Goal: Task Accomplishment & Management: Use online tool/utility

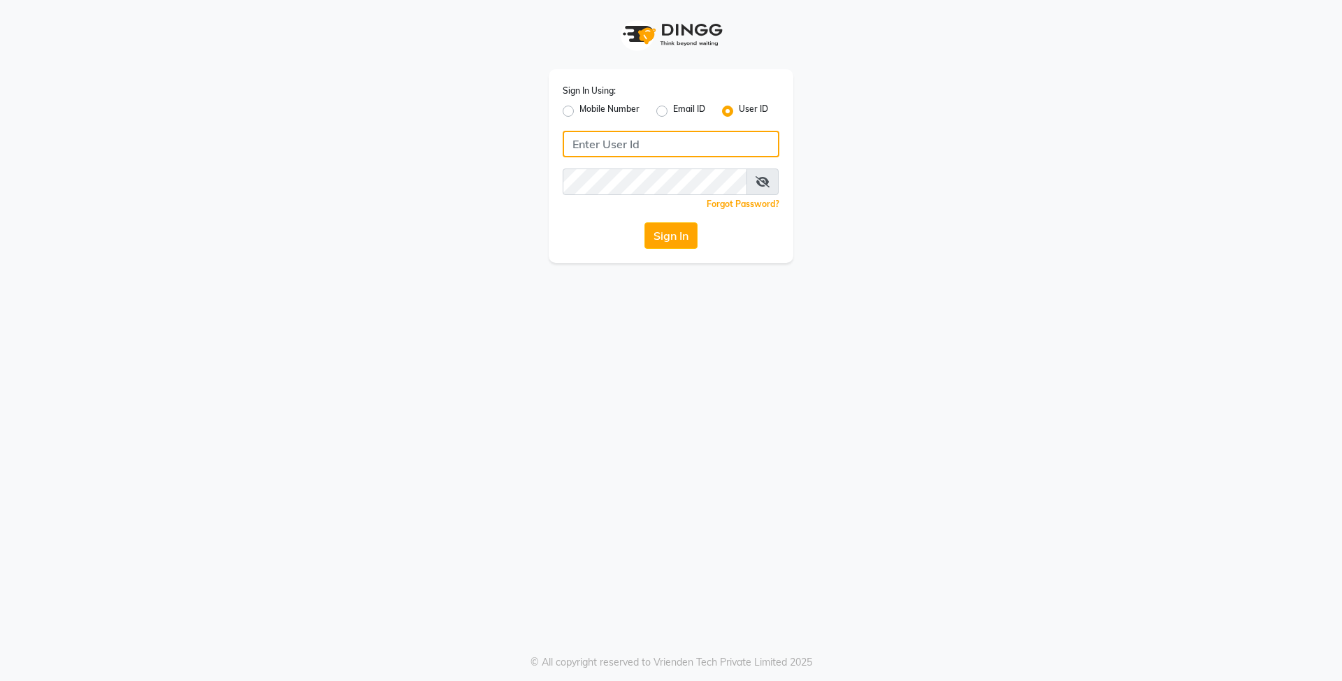
click at [631, 148] on input "Username" at bounding box center [671, 144] width 217 height 27
type input "E"
type input "e3839-01"
click at [597, 284] on div "Sign In Using: Mobile Number Email ID User ID e3839-01 Remember me Forgot Passw…" at bounding box center [671, 340] width 1342 height 681
click at [674, 234] on button "Sign In" at bounding box center [671, 235] width 53 height 27
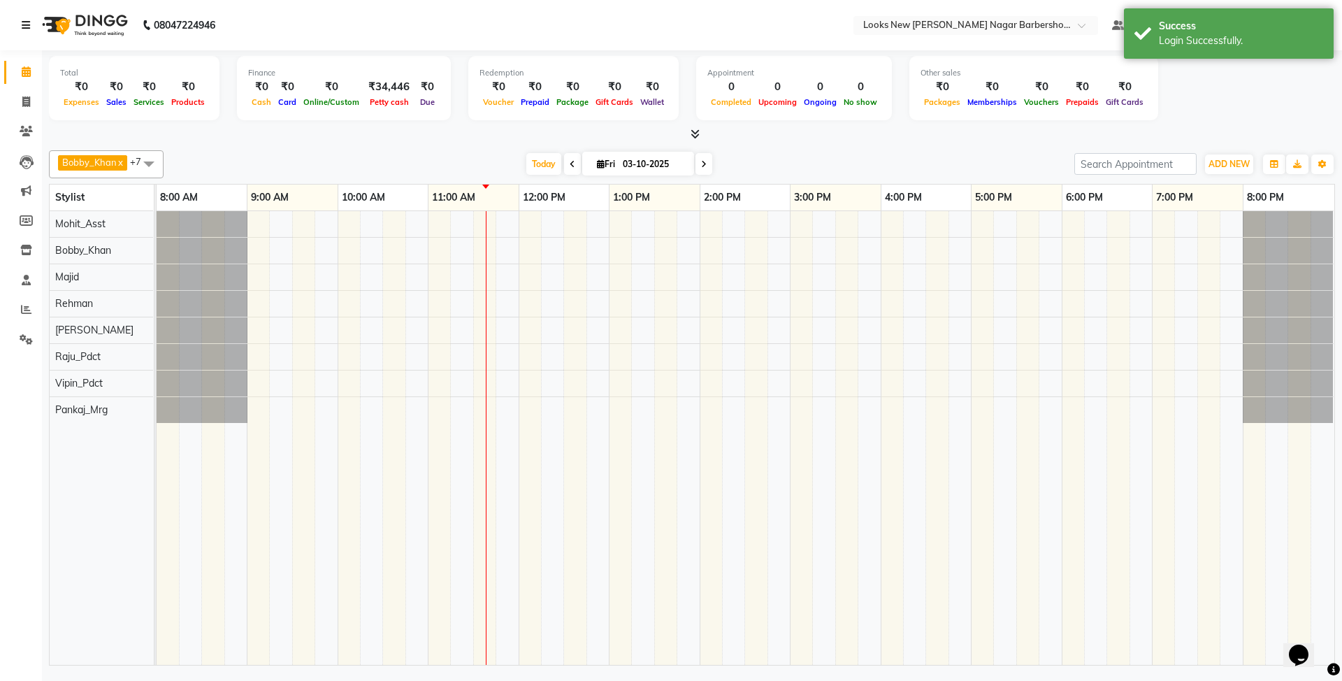
click at [25, 25] on icon at bounding box center [26, 25] width 8 height 10
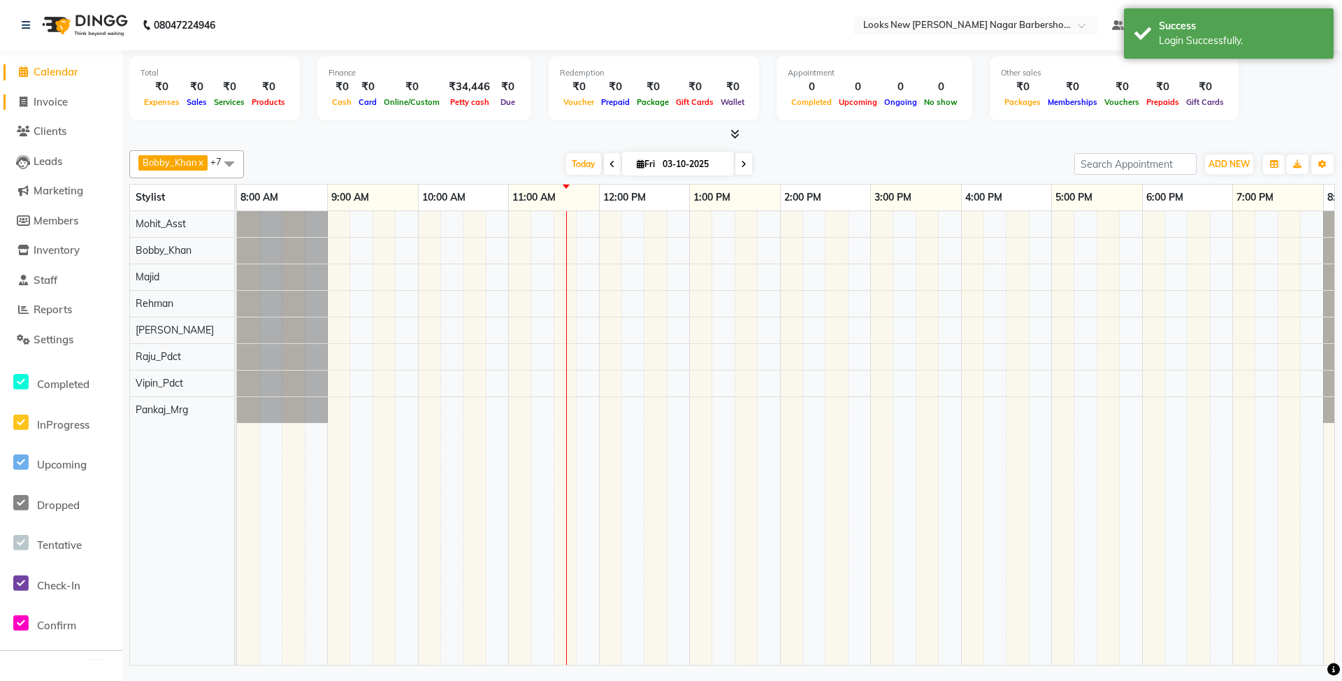
click at [52, 101] on span "Invoice" at bounding box center [51, 101] width 34 height 13
select select "service"
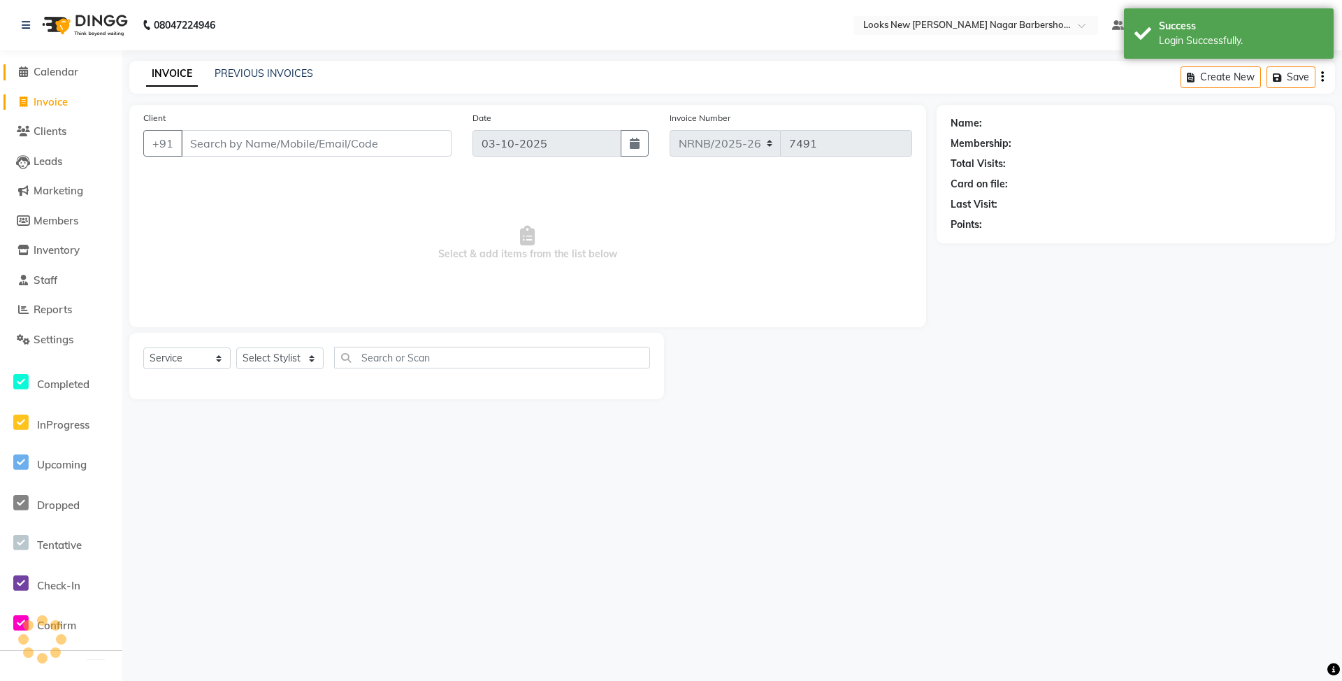
click at [45, 73] on span "Calendar" at bounding box center [56, 71] width 45 height 13
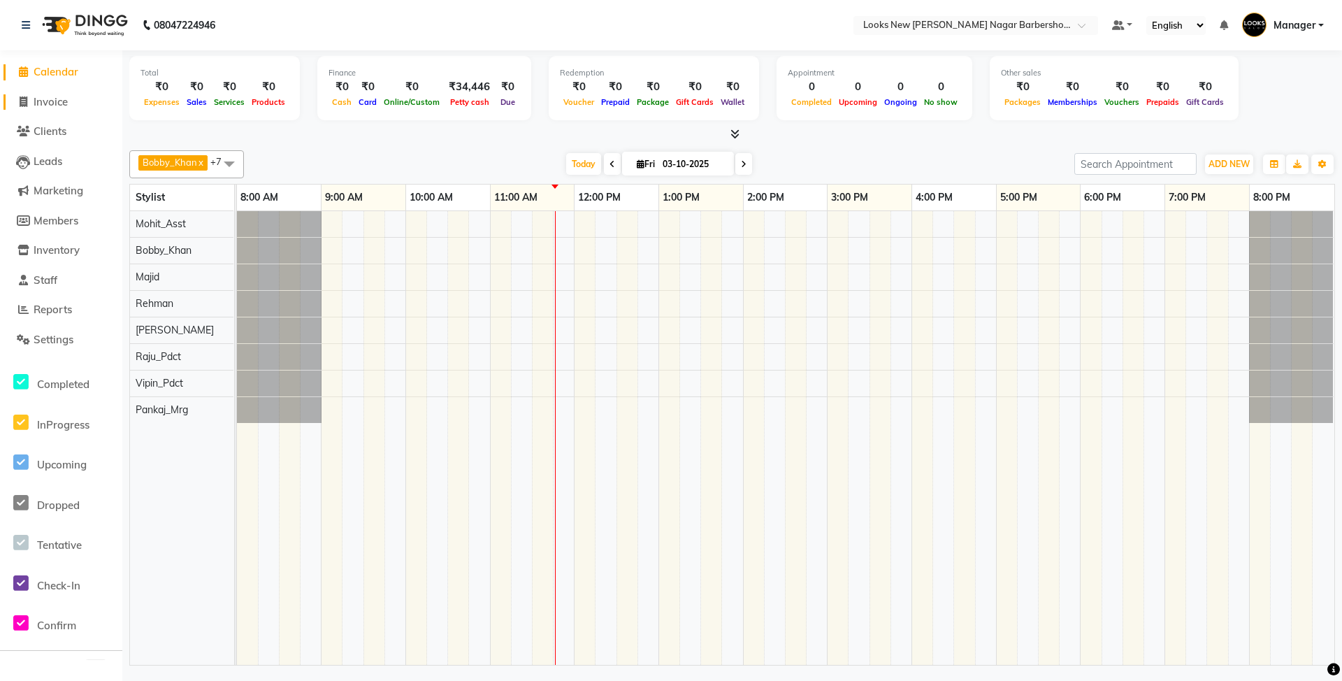
click at [51, 102] on span "Invoice" at bounding box center [51, 101] width 34 height 13
select select "service"
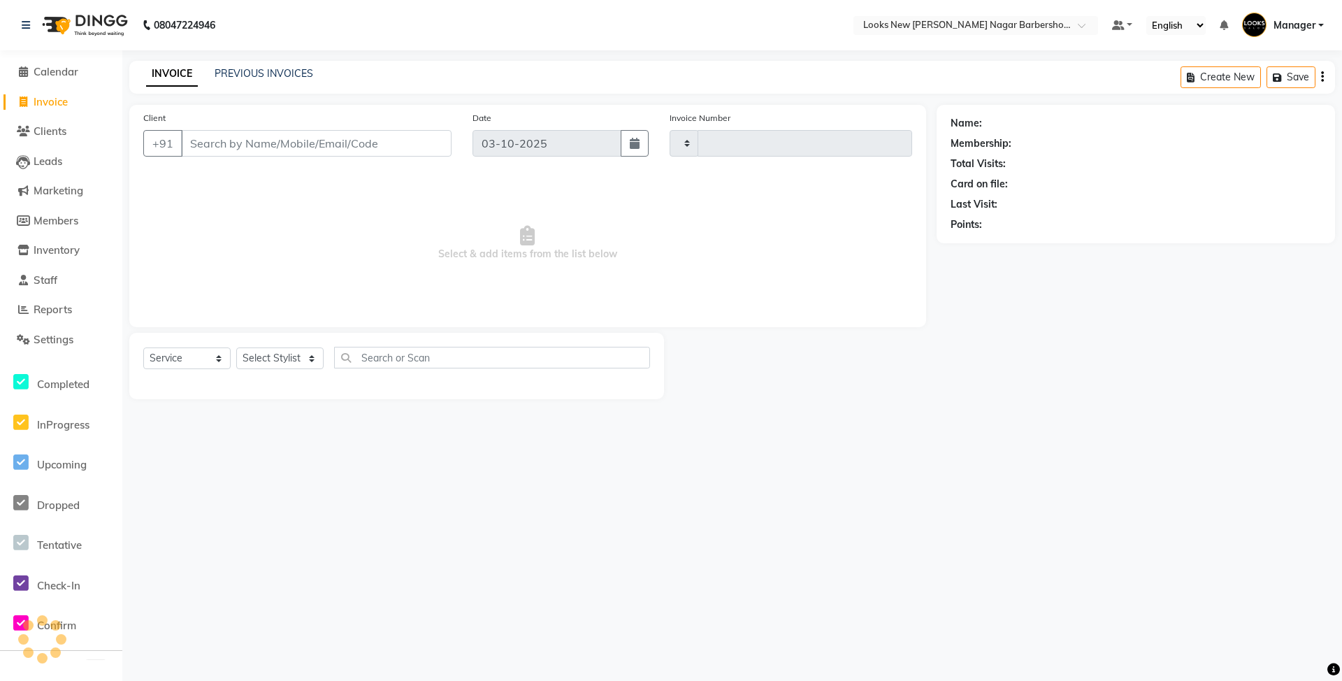
type input "7491"
select select "8705"
type input "1"
click at [306, 351] on select "Select Stylist Aakash_Pdct [PERSON_NAME] [PERSON_NAME] [PERSON_NAME] Counter_Sa…" at bounding box center [279, 358] width 87 height 22
select select "87356"
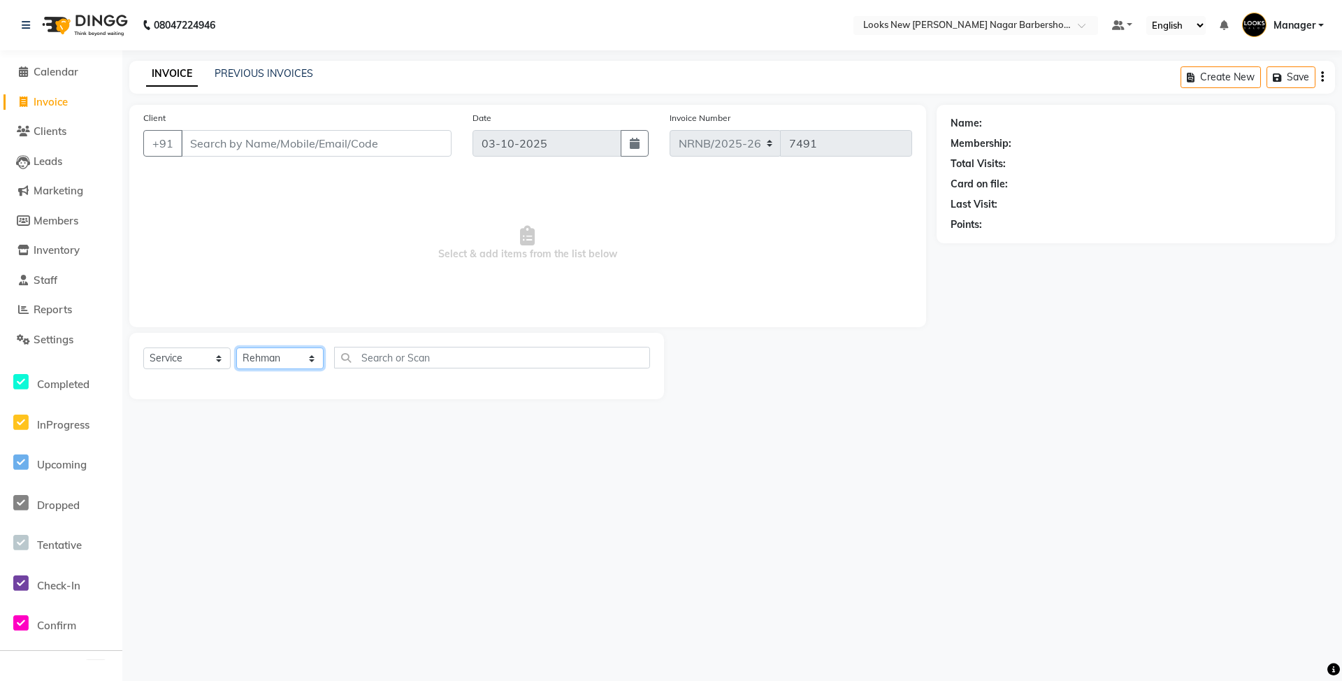
click at [236, 347] on select "Select Stylist Aakash_Pdct [PERSON_NAME] [PERSON_NAME] [PERSON_NAME] Counter_Sa…" at bounding box center [279, 358] width 87 height 22
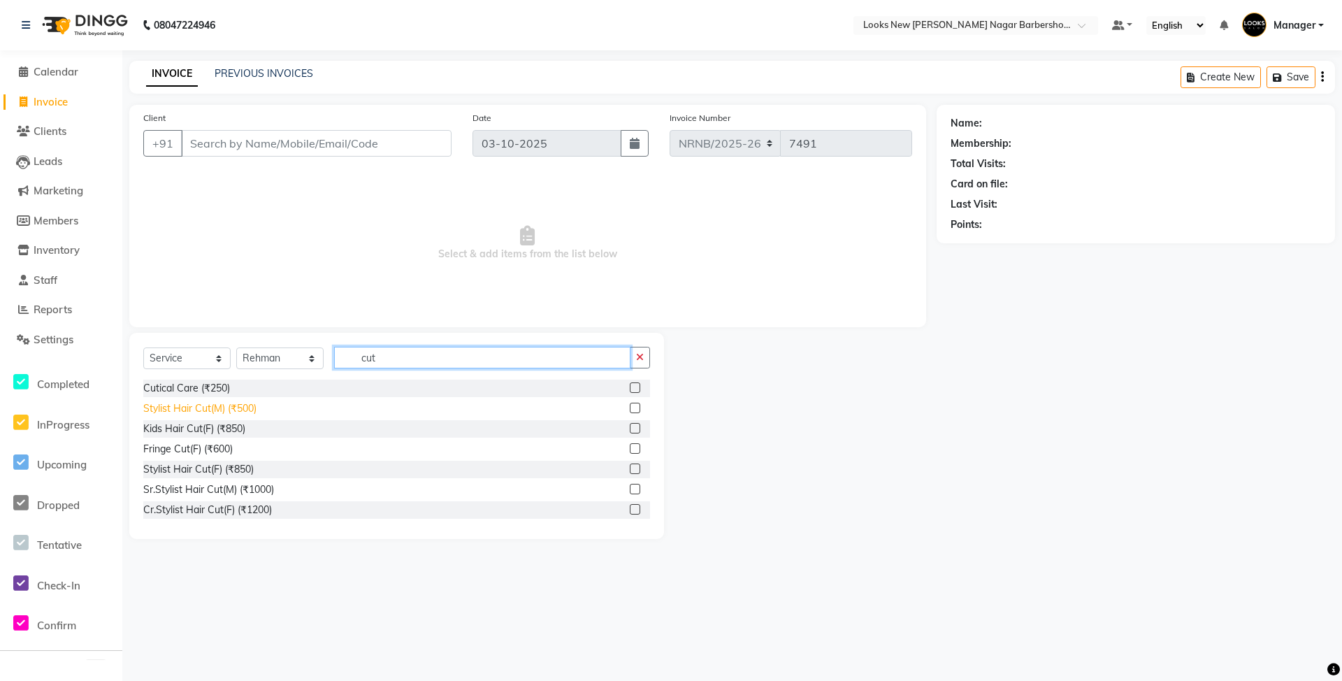
type input "cut"
click at [252, 410] on div "Stylist Hair Cut(M) (₹500)" at bounding box center [199, 408] width 113 height 15
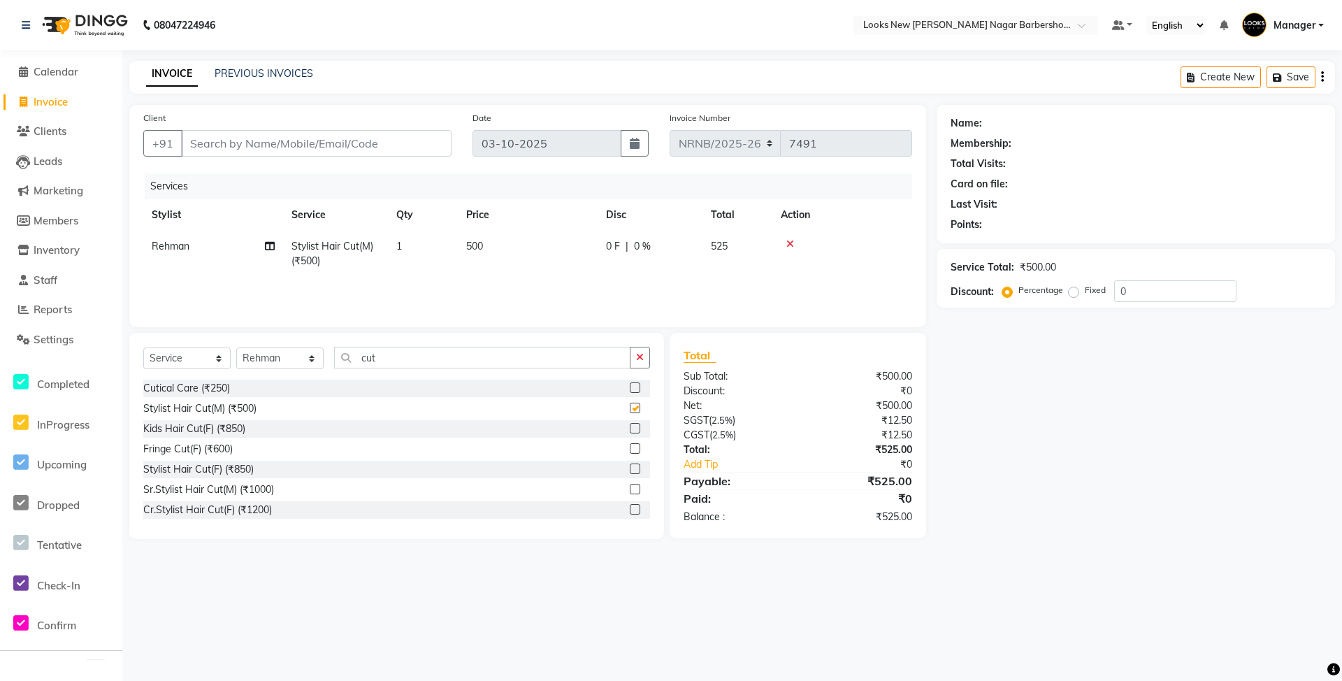
checkbox input "false"
click at [406, 248] on td "1" at bounding box center [423, 254] width 70 height 46
select select "87356"
drag, startPoint x: 489, startPoint y: 252, endPoint x: 457, endPoint y: 261, distance: 33.9
click at [457, 261] on td "1" at bounding box center [489, 260] width 70 height 59
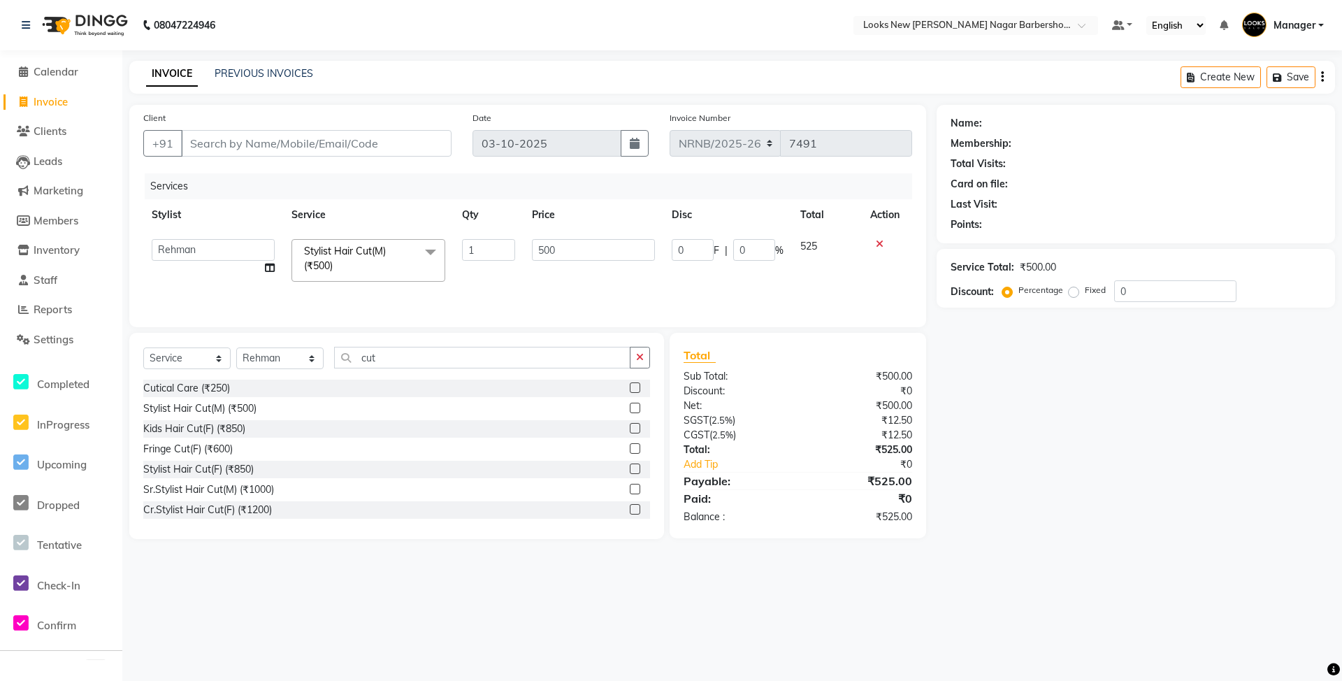
click at [480, 289] on div "Services Stylist Service Qty Price Disc Total Action Aakash_Pdct [PERSON_NAME] …" at bounding box center [527, 243] width 769 height 140
click at [235, 129] on div "Client +91" at bounding box center [297, 138] width 329 height 57
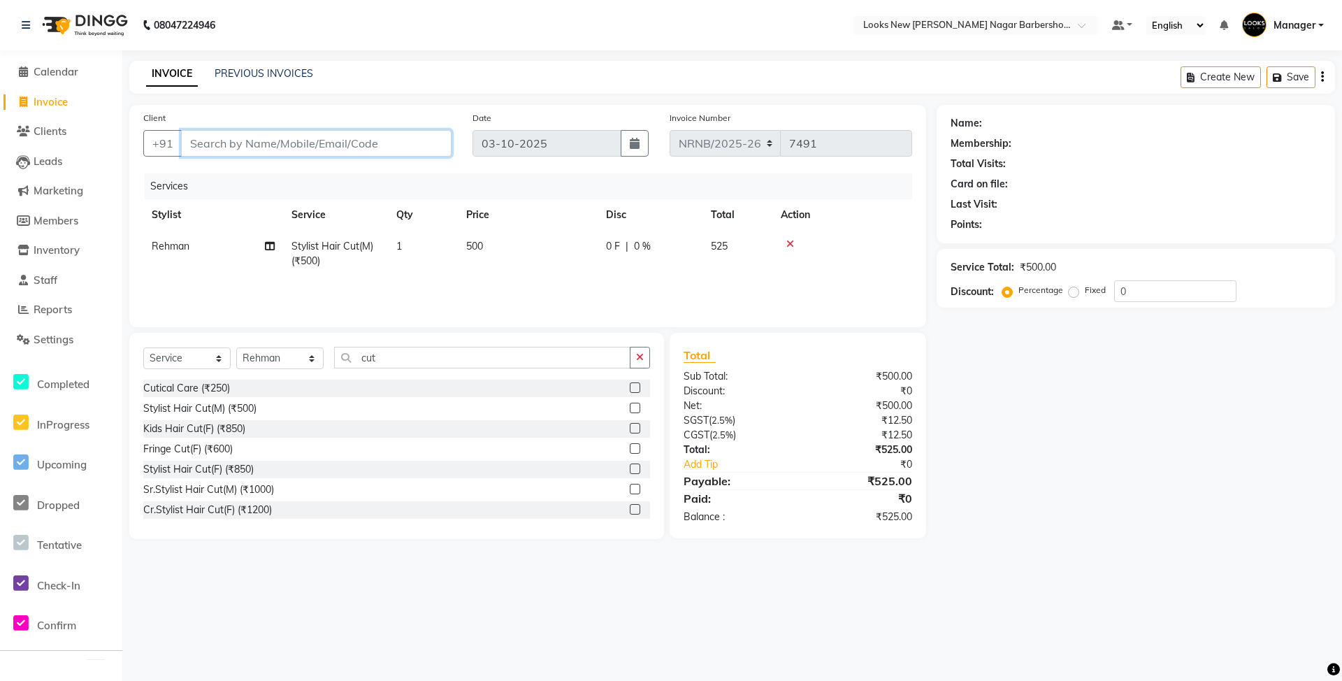
click at [234, 134] on input "Client" at bounding box center [316, 143] width 271 height 27
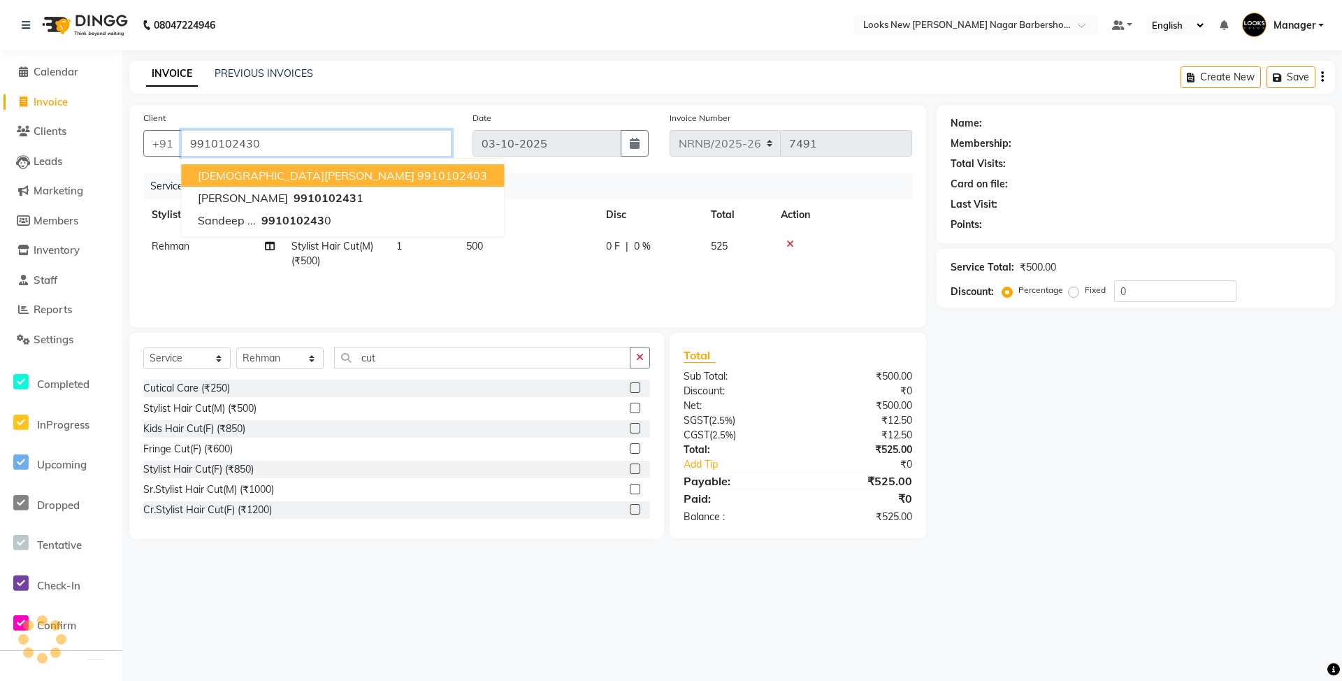
type input "9910102430"
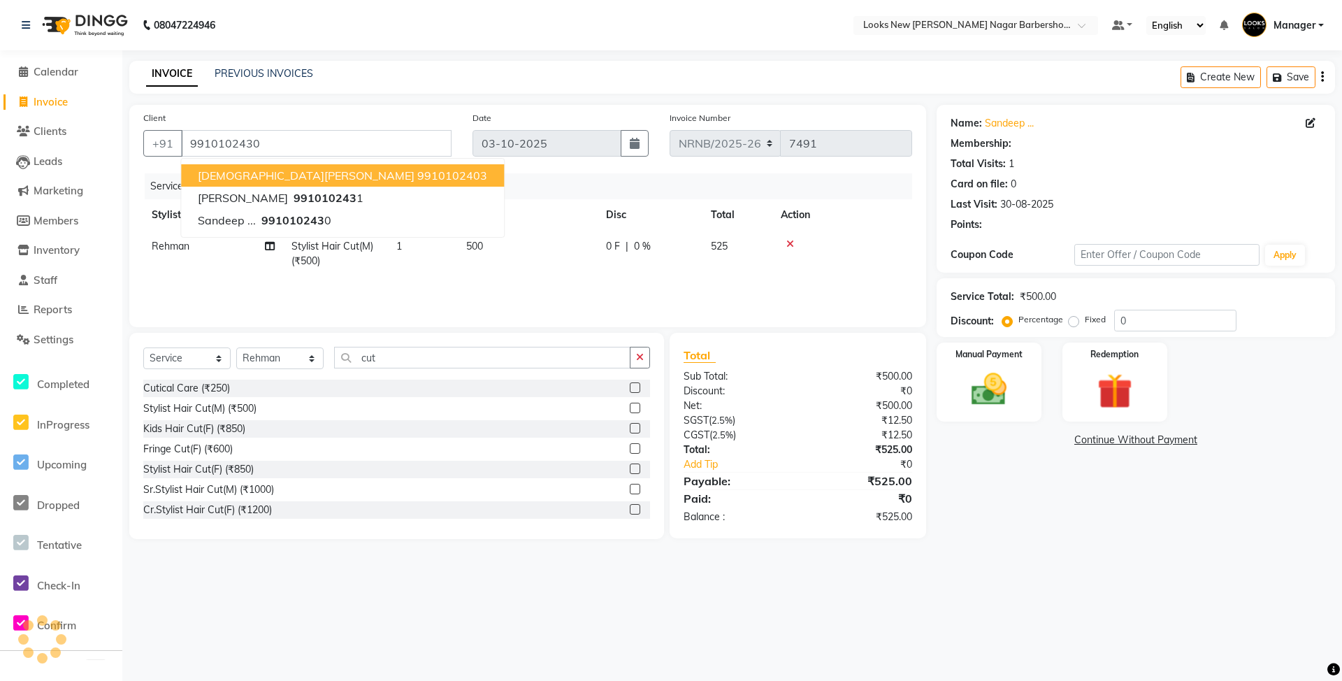
select select "1: Object"
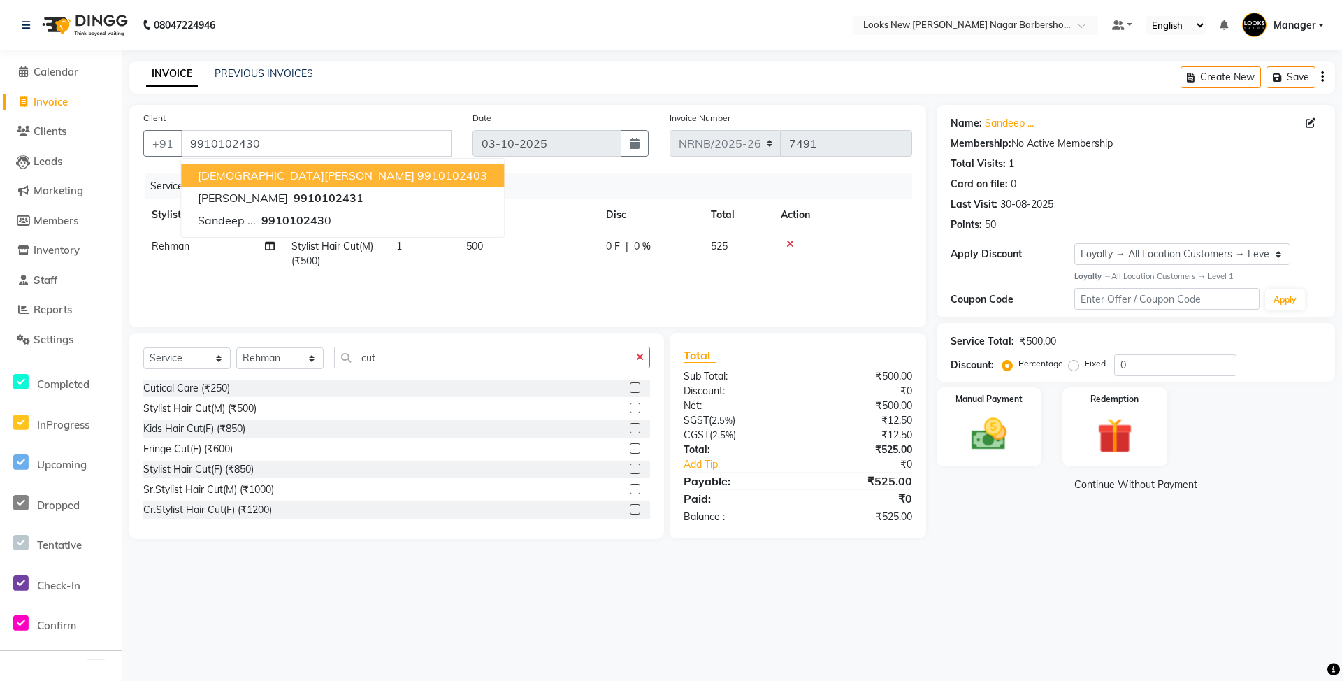
click at [501, 183] on div "Services" at bounding box center [534, 186] width 778 height 26
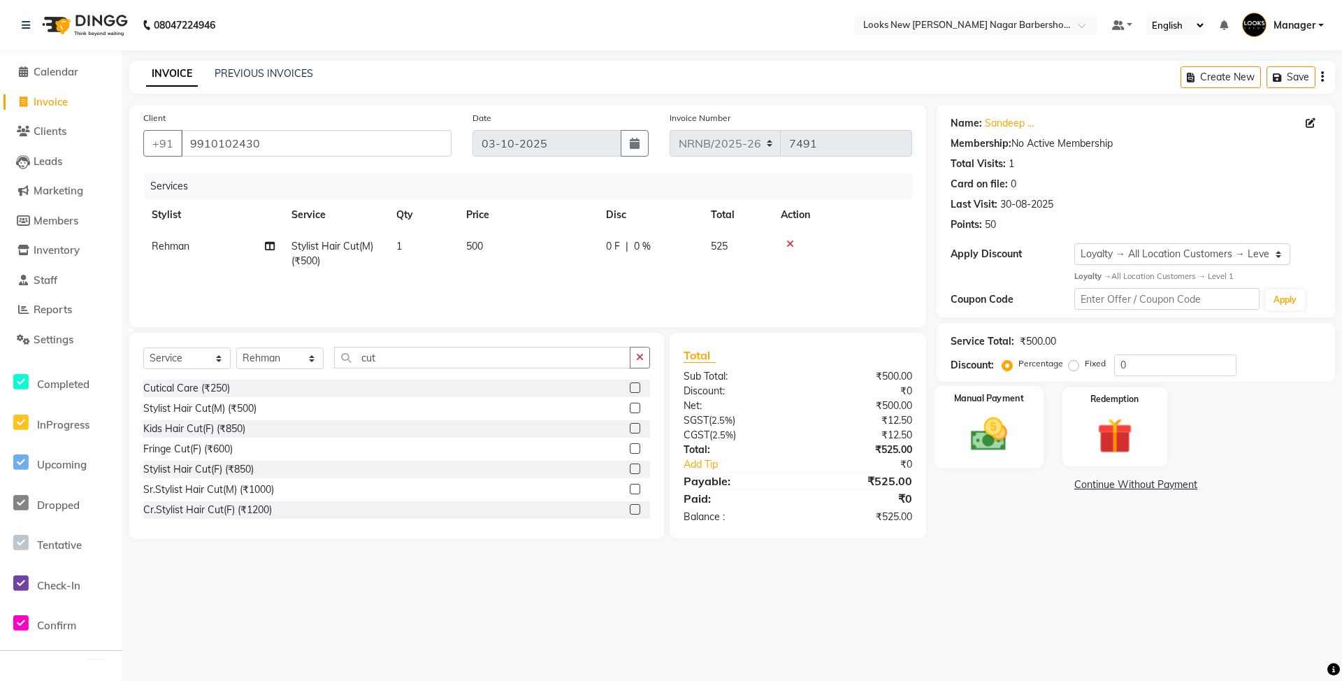
click at [991, 431] on img at bounding box center [989, 434] width 60 height 43
click at [1088, 485] on span "CASH" at bounding box center [1081, 486] width 30 height 16
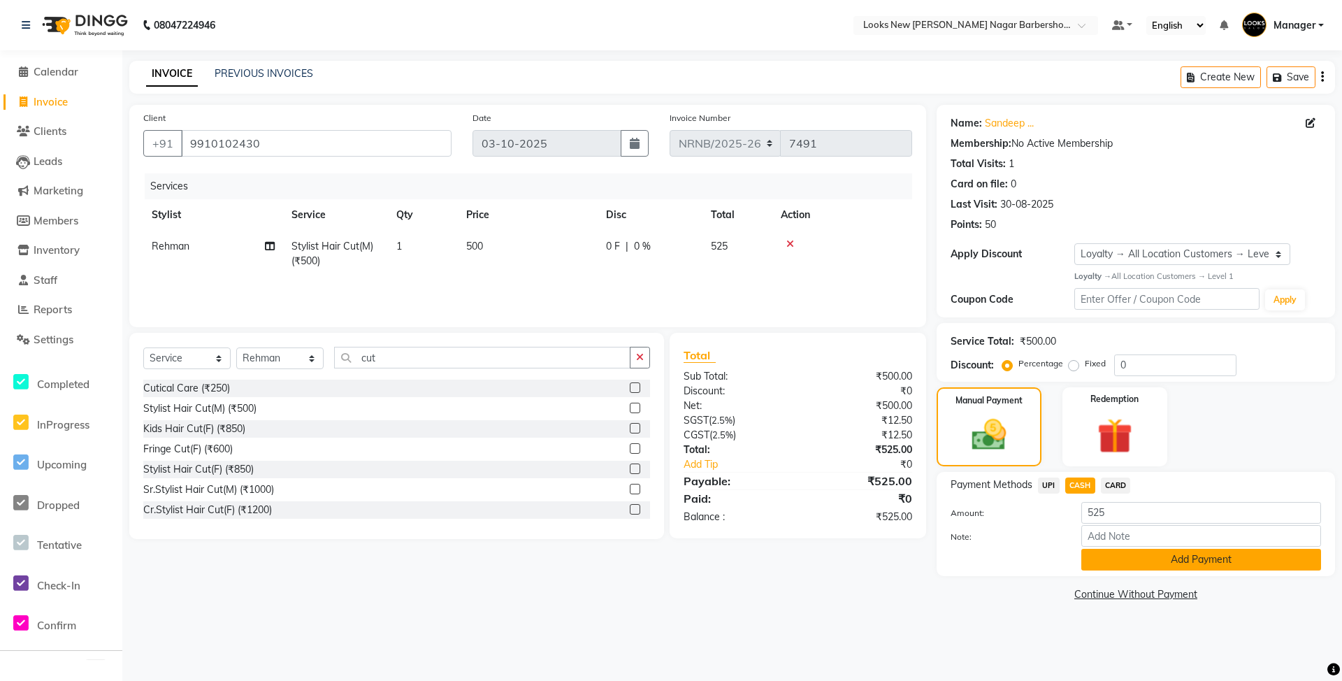
click at [1117, 562] on button "Add Payment" at bounding box center [1202, 560] width 240 height 22
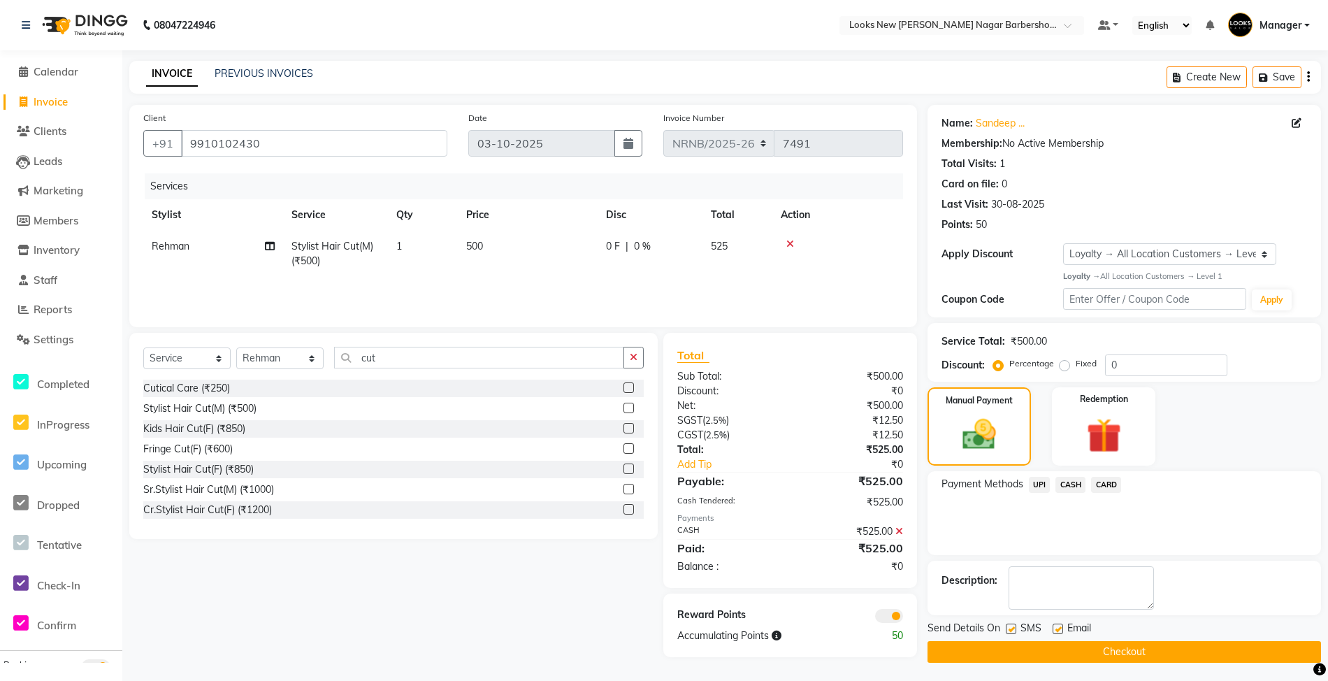
click at [1141, 649] on button "Checkout" at bounding box center [1125, 652] width 394 height 22
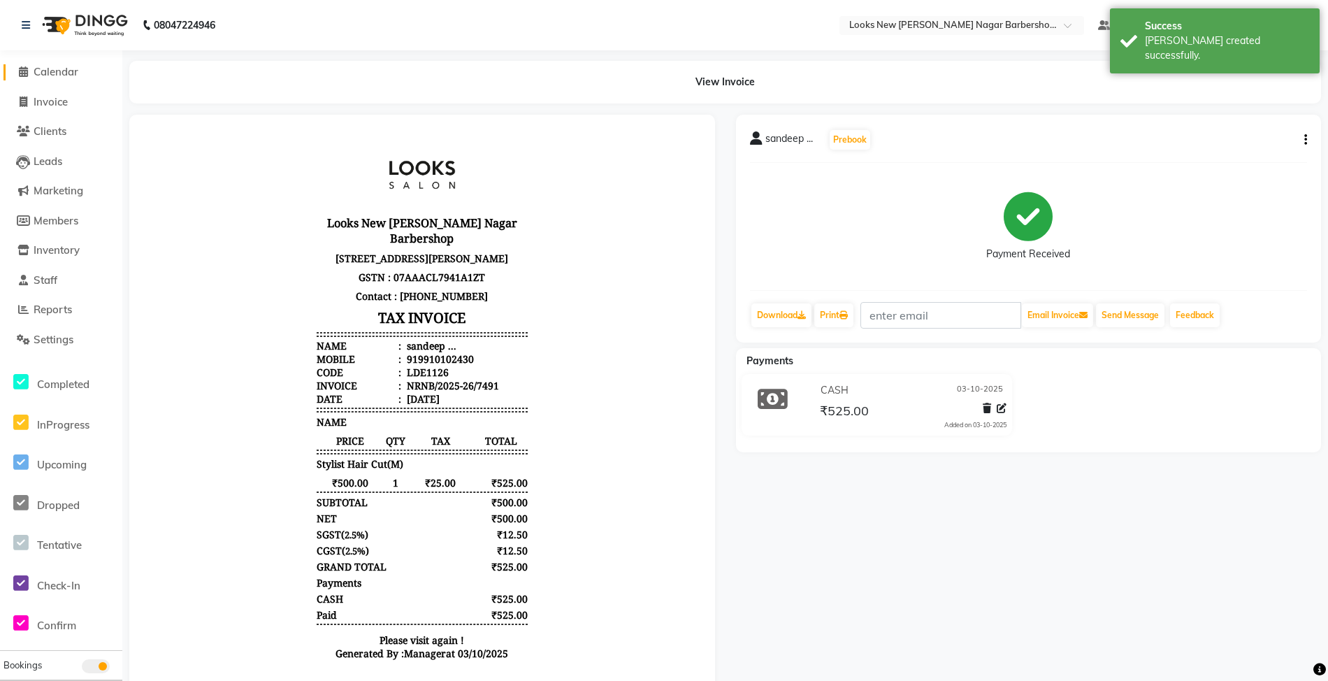
click at [53, 74] on span "Calendar" at bounding box center [56, 71] width 45 height 13
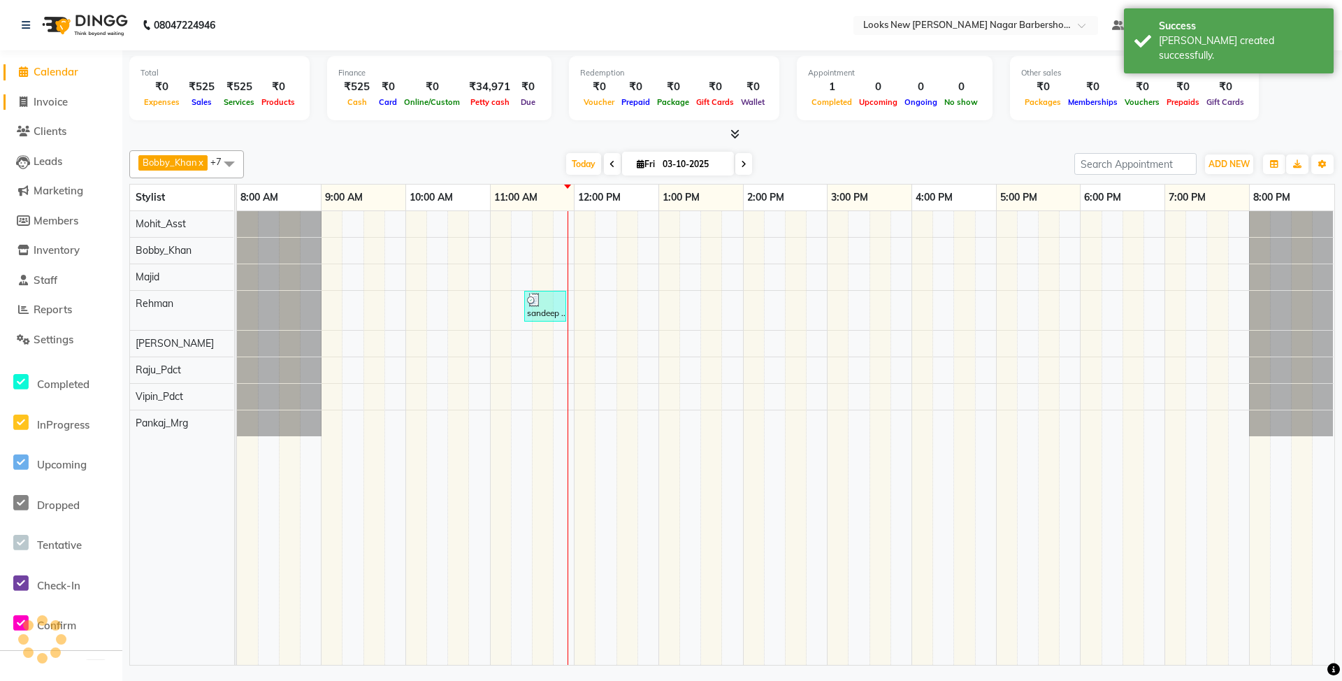
click at [57, 99] on span "Invoice" at bounding box center [51, 101] width 34 height 13
select select "service"
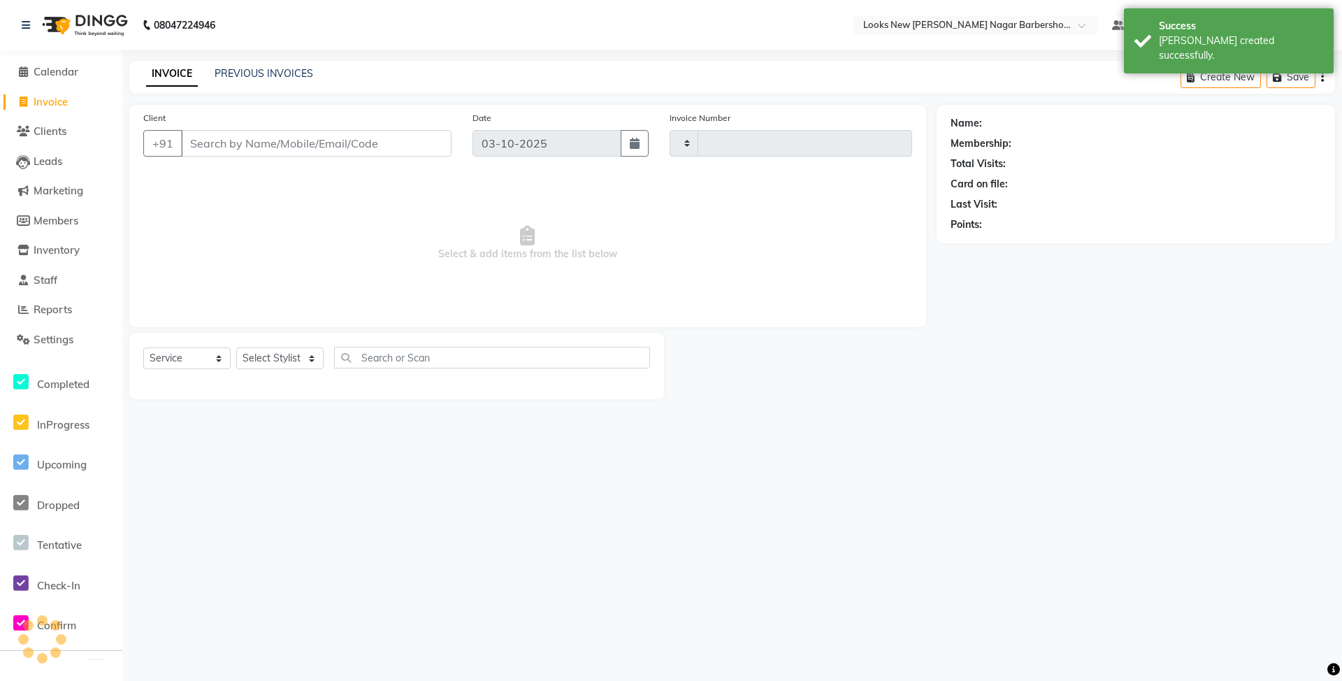
type input "7492"
select select "8705"
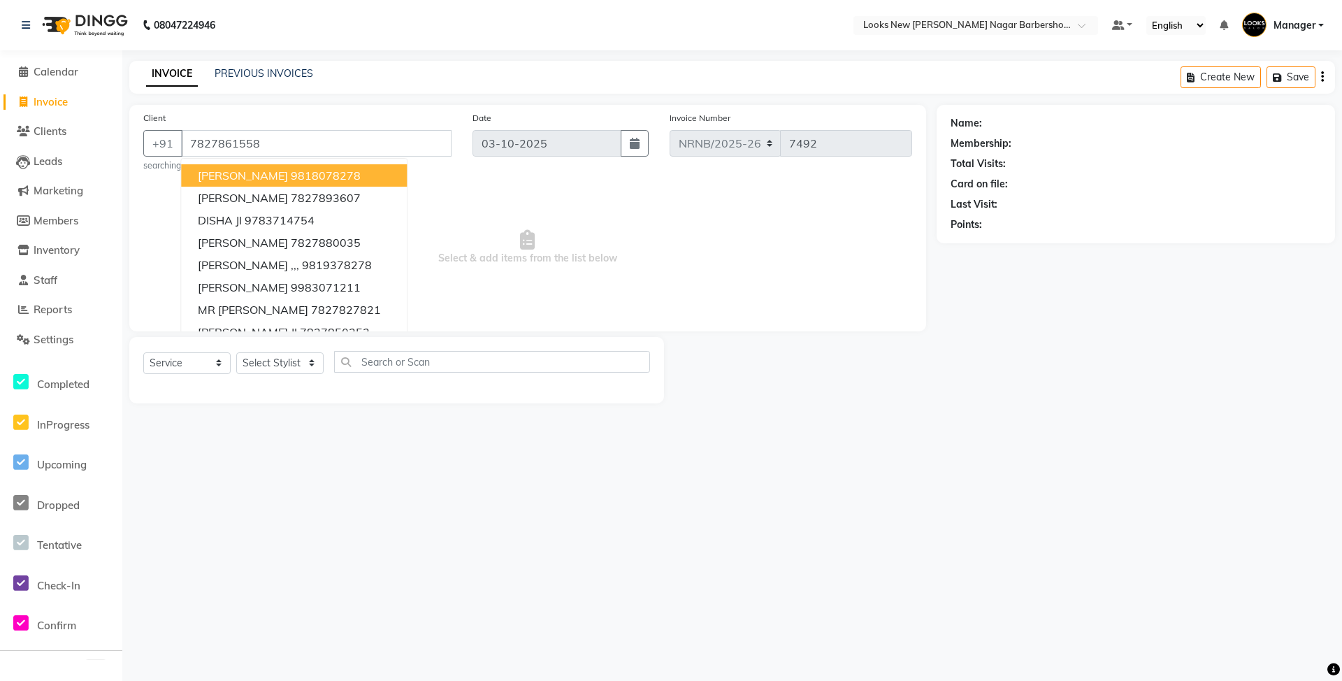
type input "7827861558"
select select "1: Object"
click at [487, 194] on span "Select & add items from the list below" at bounding box center [527, 248] width 769 height 140
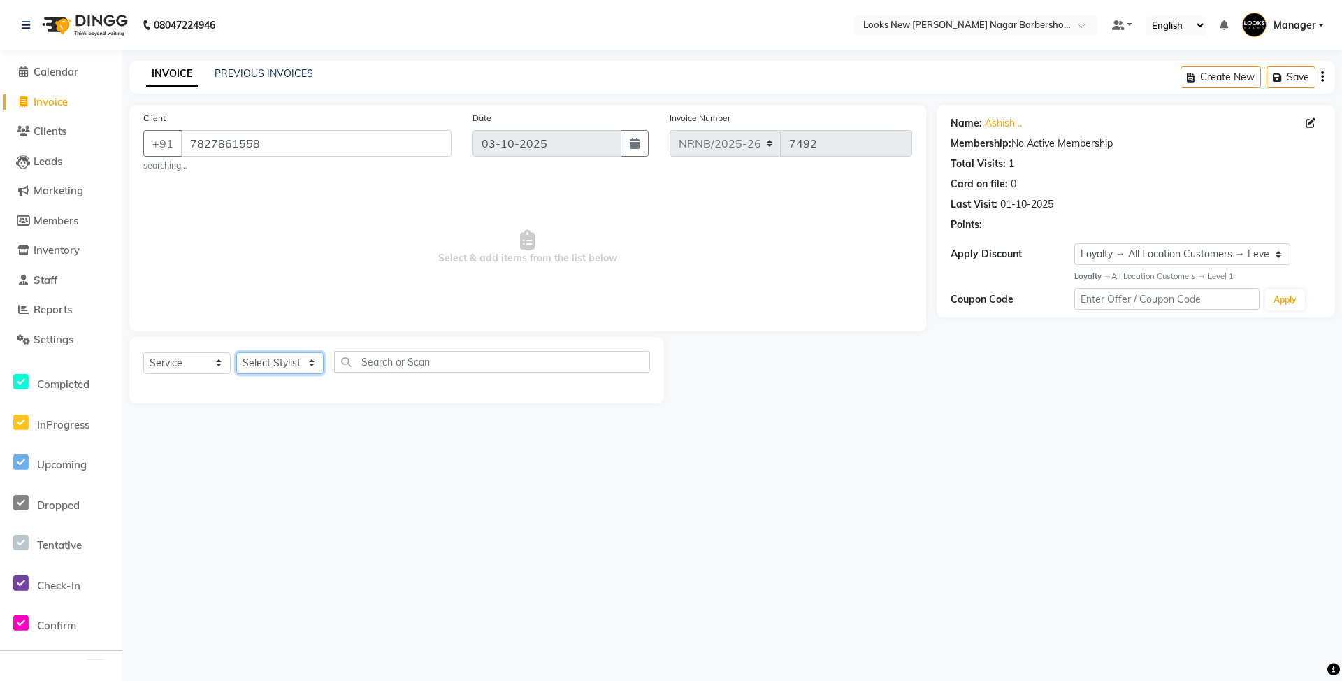
click at [275, 368] on select "Select Stylist Aakash_Pdct [PERSON_NAME] [PERSON_NAME] [PERSON_NAME] Counter_Sa…" at bounding box center [279, 363] width 87 height 22
select select "87362"
click at [236, 352] on select "Select Stylist Aakash_Pdct [PERSON_NAME] [PERSON_NAME] [PERSON_NAME] Counter_Sa…" at bounding box center [279, 363] width 87 height 22
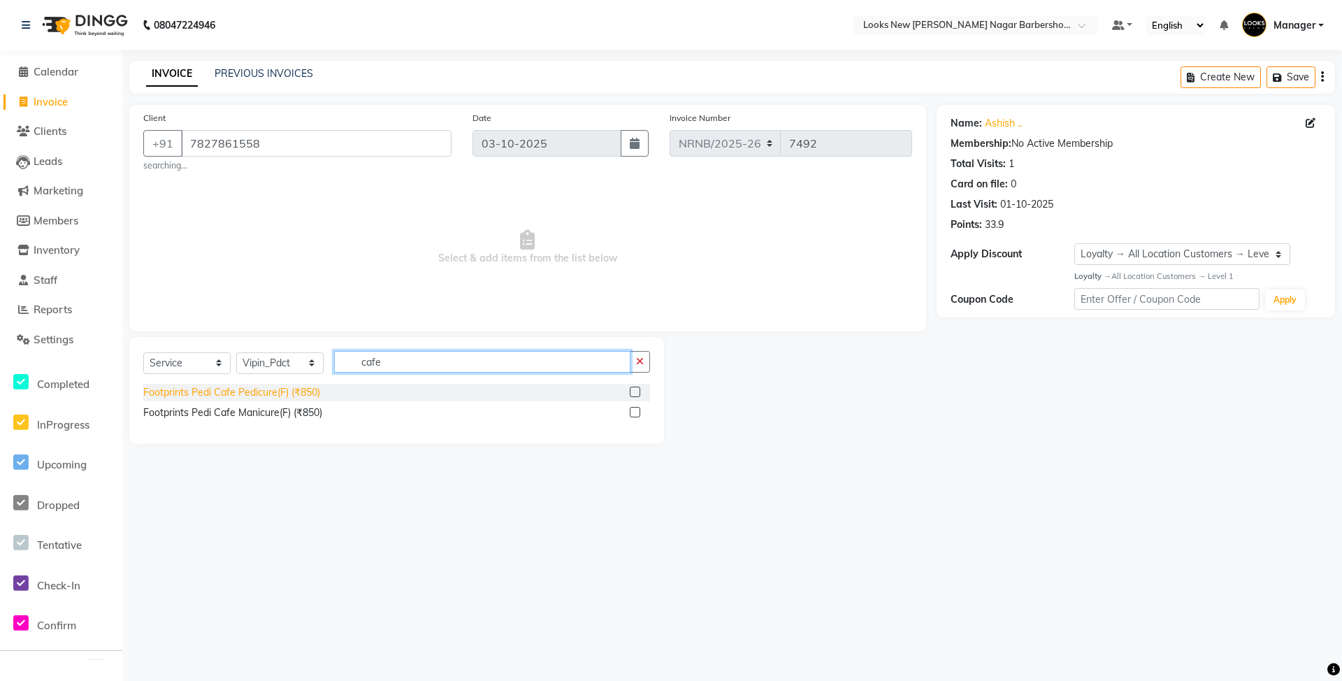
type input "cafe"
click at [221, 392] on div "Footprints Pedi Cafe Pedicure(F) (₹850)" at bounding box center [231, 392] width 177 height 15
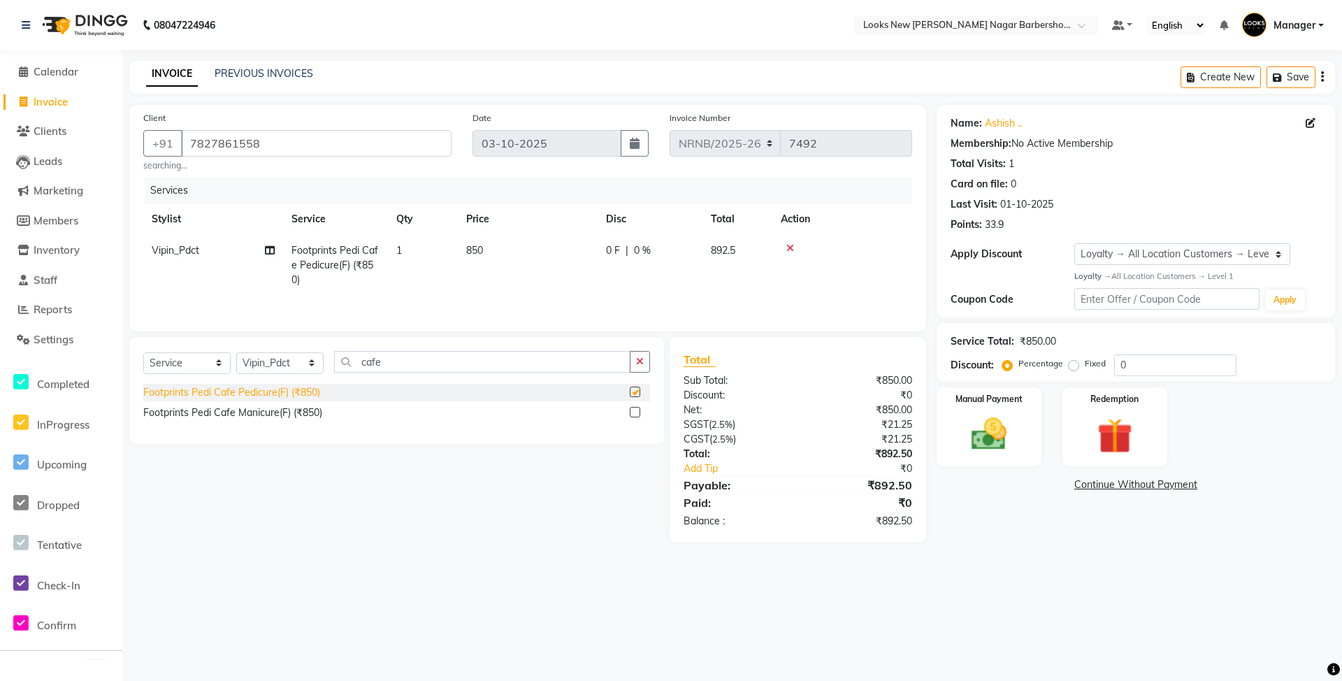
checkbox input "false"
click at [1000, 443] on img at bounding box center [989, 434] width 60 height 43
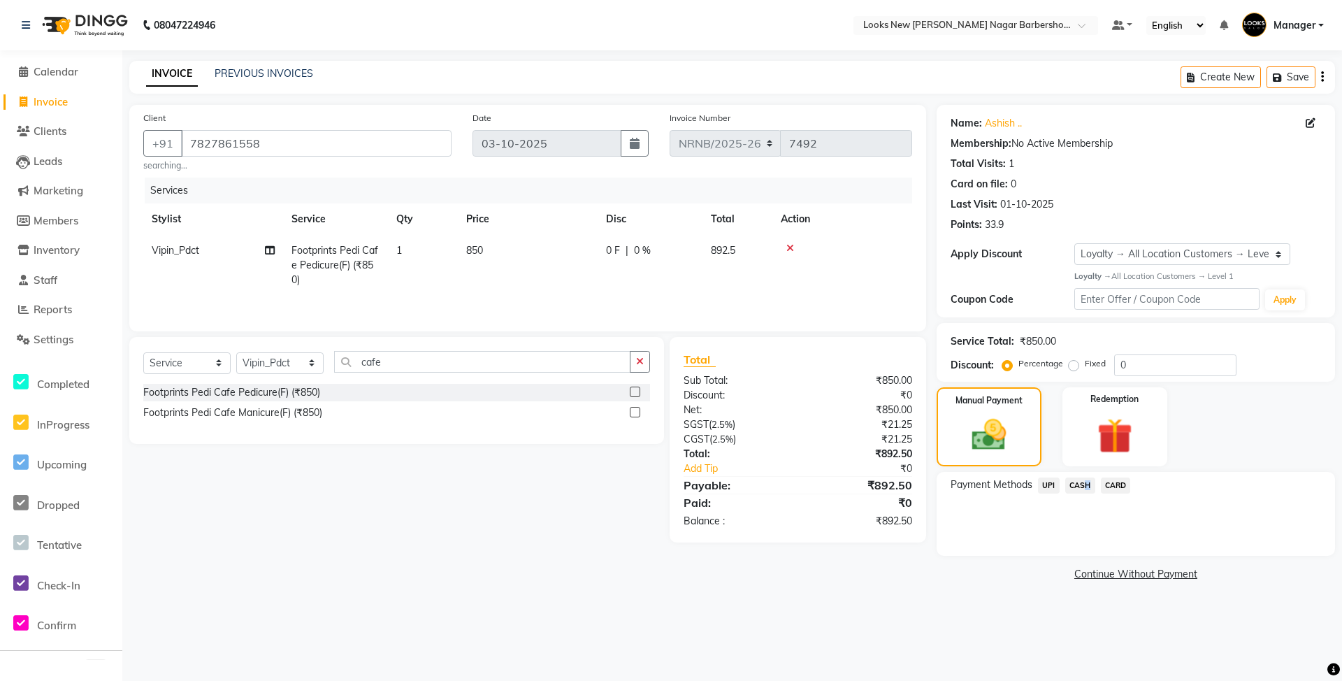
drag, startPoint x: 1083, startPoint y: 480, endPoint x: 1086, endPoint y: 498, distance: 19.2
click at [1081, 481] on span "CASH" at bounding box center [1081, 486] width 30 height 16
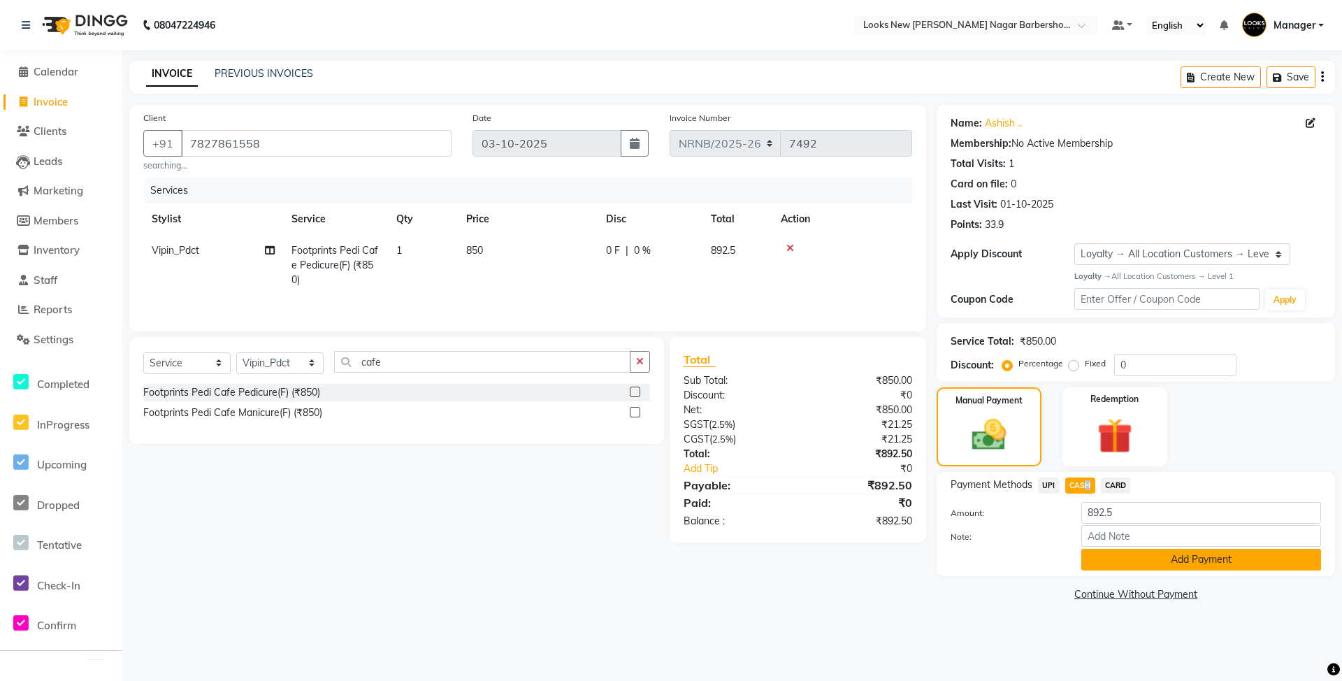
click at [1105, 558] on button "Add Payment" at bounding box center [1202, 560] width 240 height 22
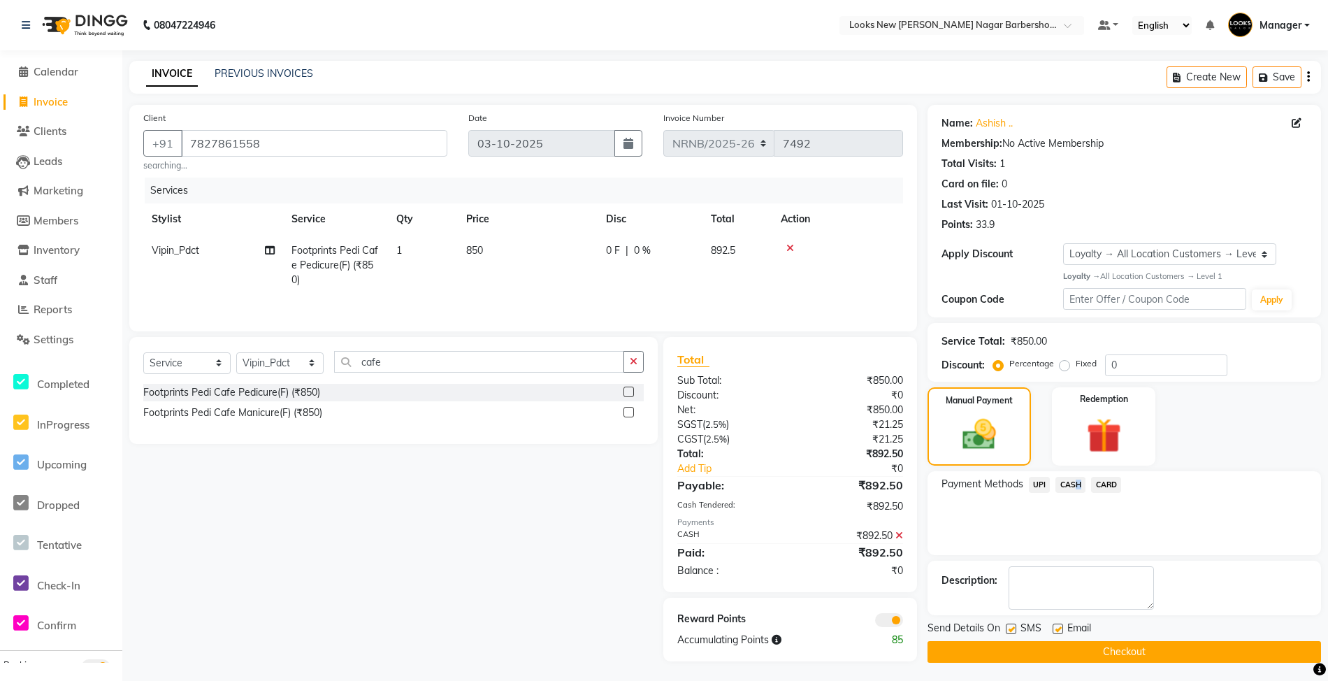
click at [1088, 649] on button "Checkout" at bounding box center [1125, 652] width 394 height 22
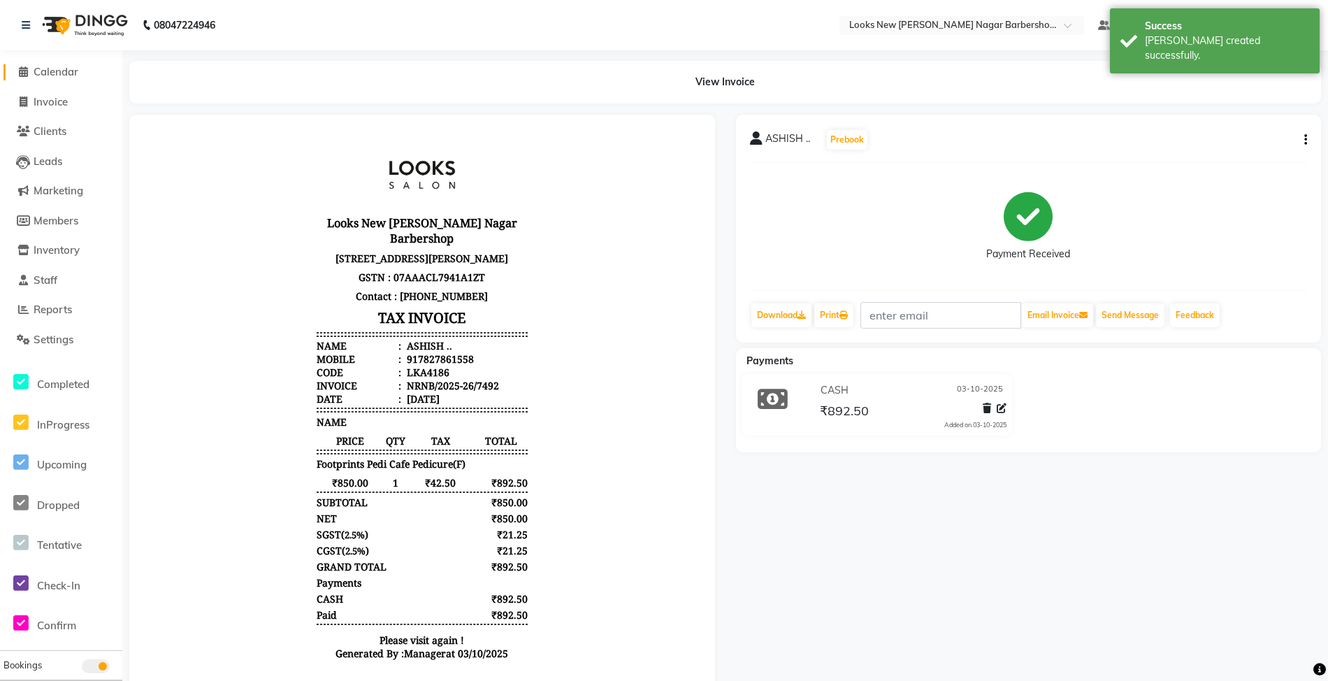
click at [53, 66] on span "Calendar" at bounding box center [56, 71] width 45 height 13
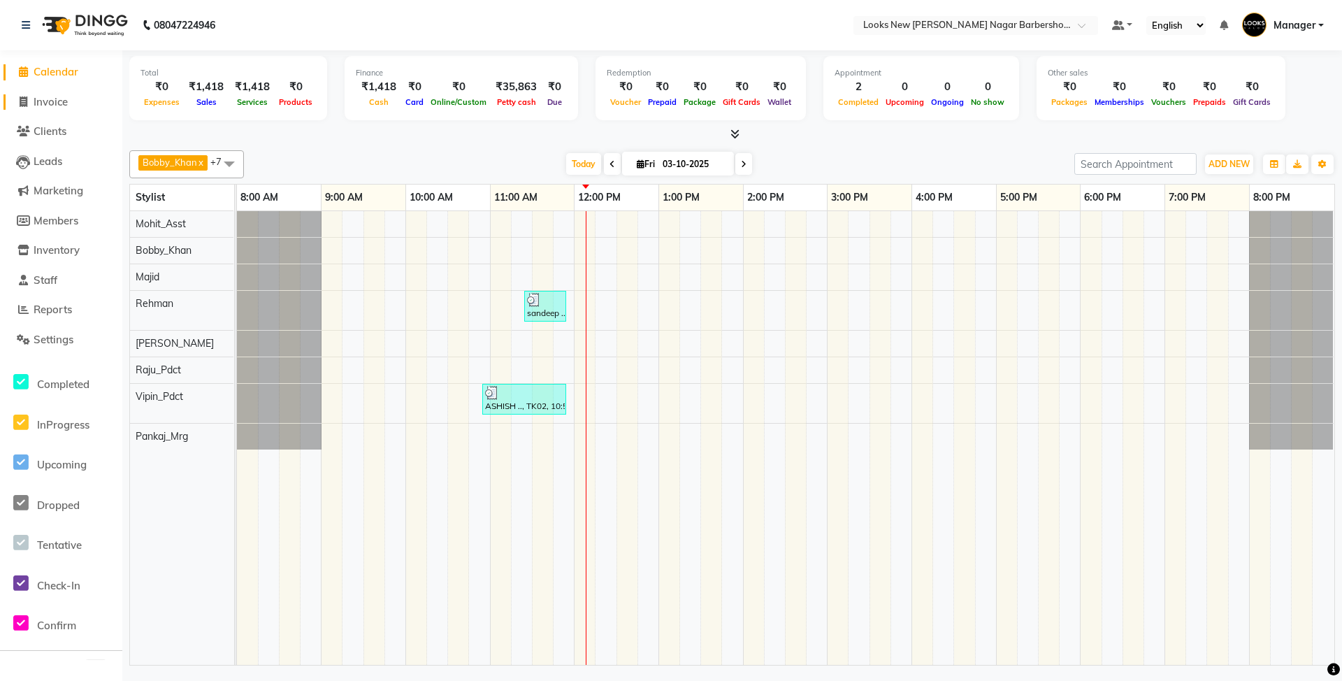
click at [62, 101] on span "Invoice" at bounding box center [51, 101] width 34 height 13
select select "service"
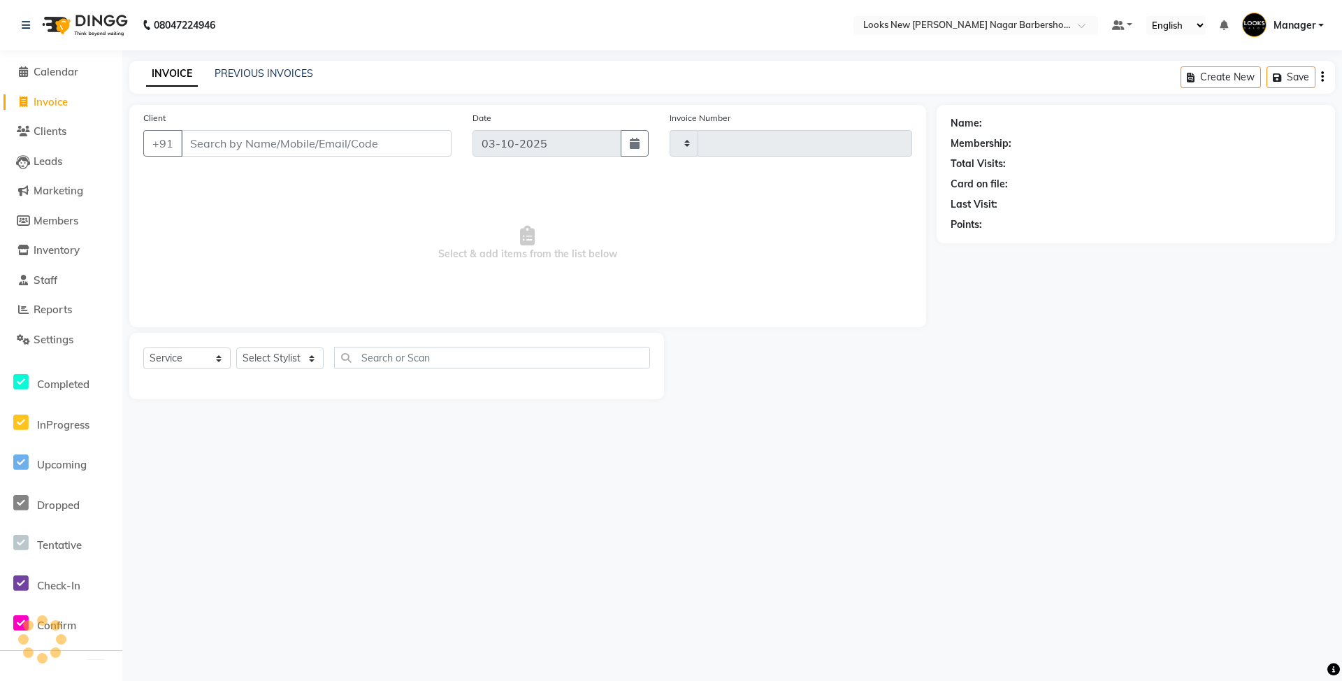
type input "7493"
select select "8705"
click at [257, 364] on select "Select Stylist Aakash_Pdct [PERSON_NAME] [PERSON_NAME] [PERSON_NAME] Counter_Sa…" at bounding box center [279, 358] width 87 height 22
select select "87356"
click at [236, 347] on select "Select Stylist Aakash_Pdct [PERSON_NAME] [PERSON_NAME] [PERSON_NAME] Counter_Sa…" at bounding box center [279, 358] width 87 height 22
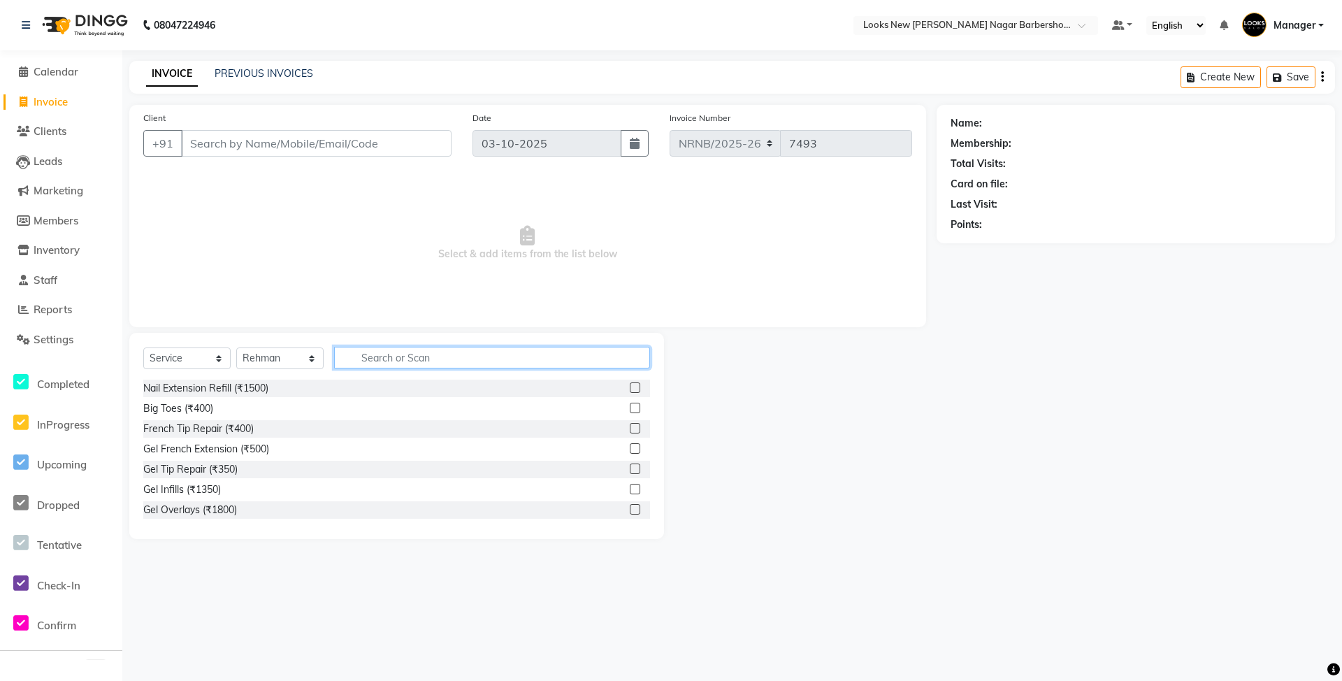
click at [419, 362] on input "text" at bounding box center [492, 358] width 316 height 22
type input "cut"
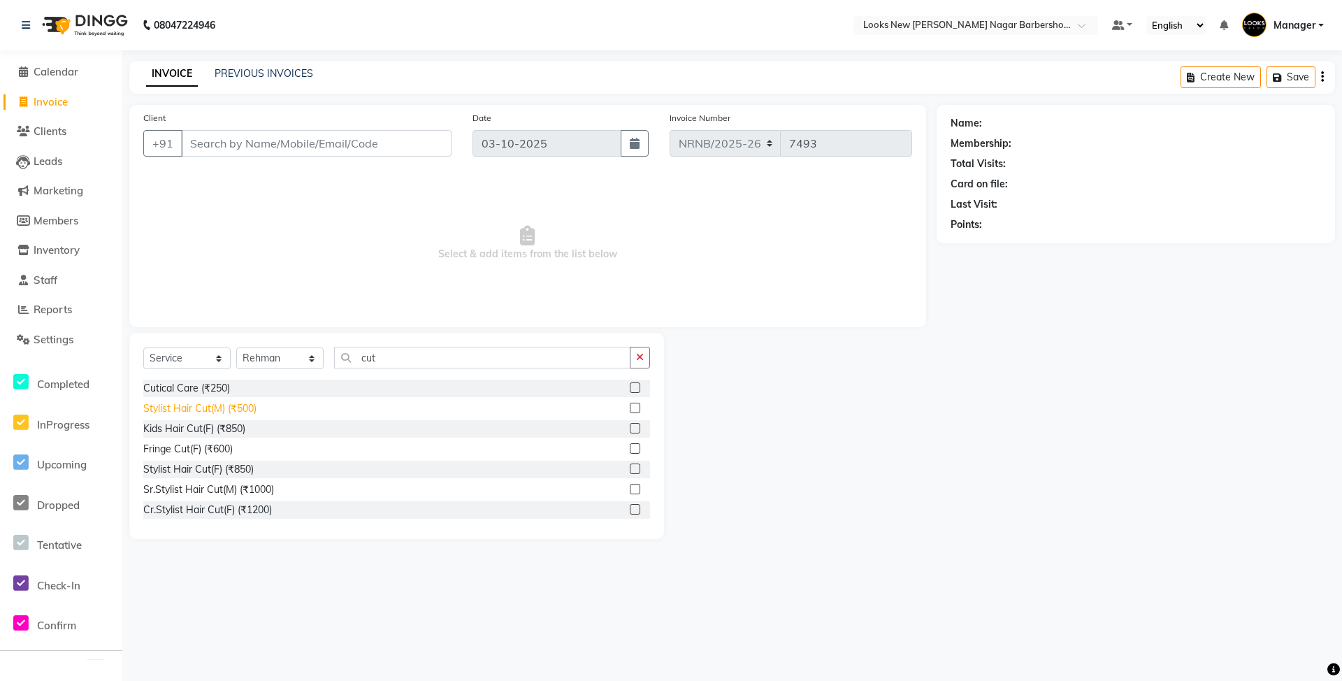
click at [201, 408] on div "Stylist Hair Cut(M) (₹500)" at bounding box center [199, 408] width 113 height 15
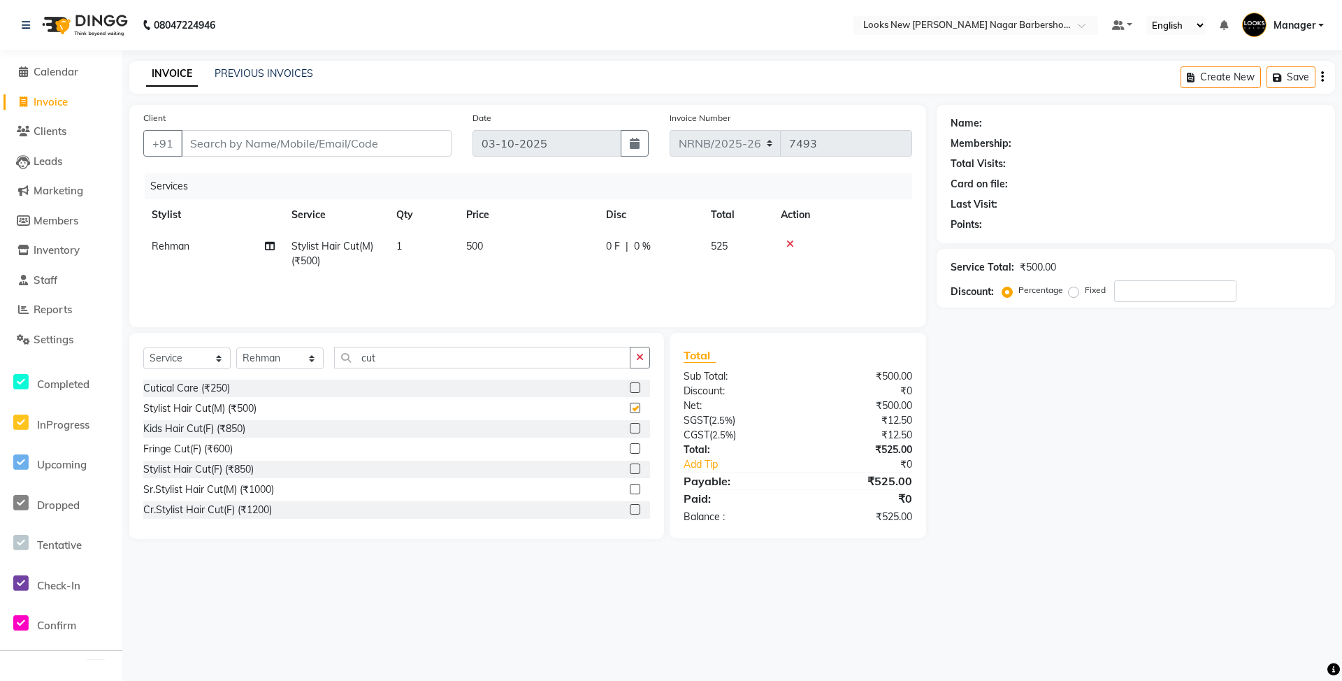
checkbox input "false"
click at [273, 143] on input "Client" at bounding box center [316, 143] width 271 height 27
type input "9"
type input "0"
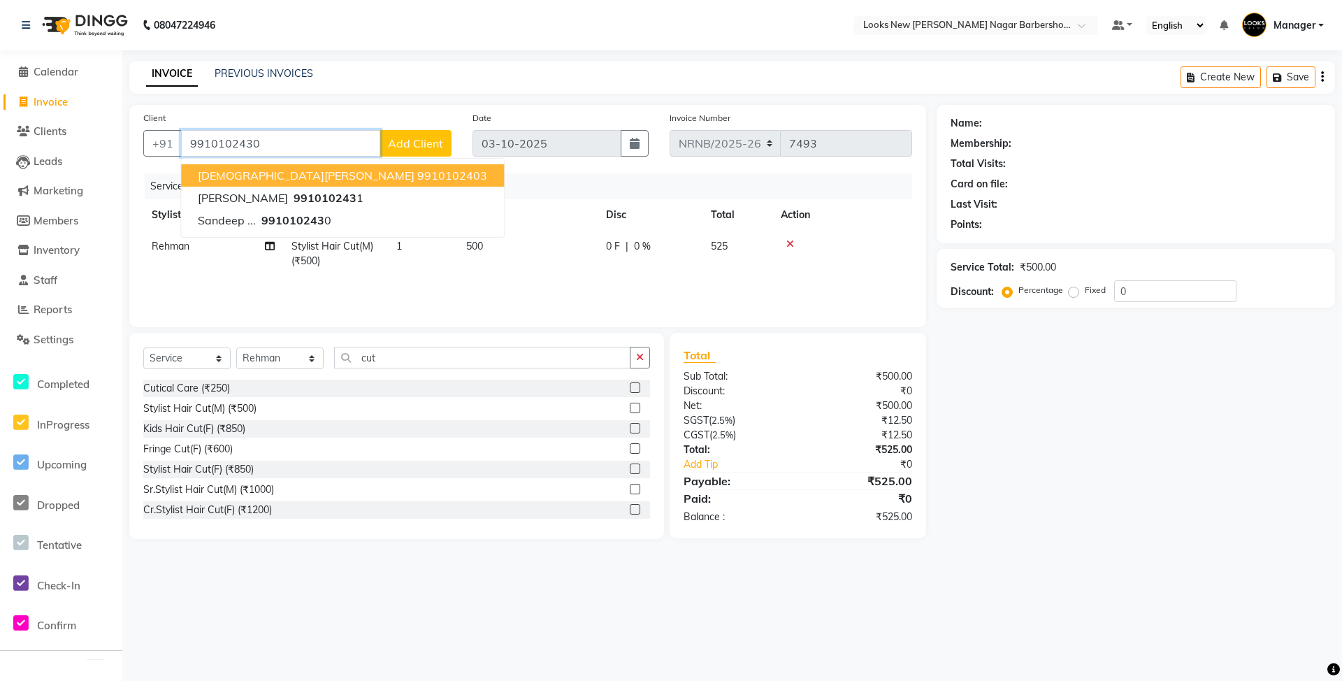
type input "9910102430"
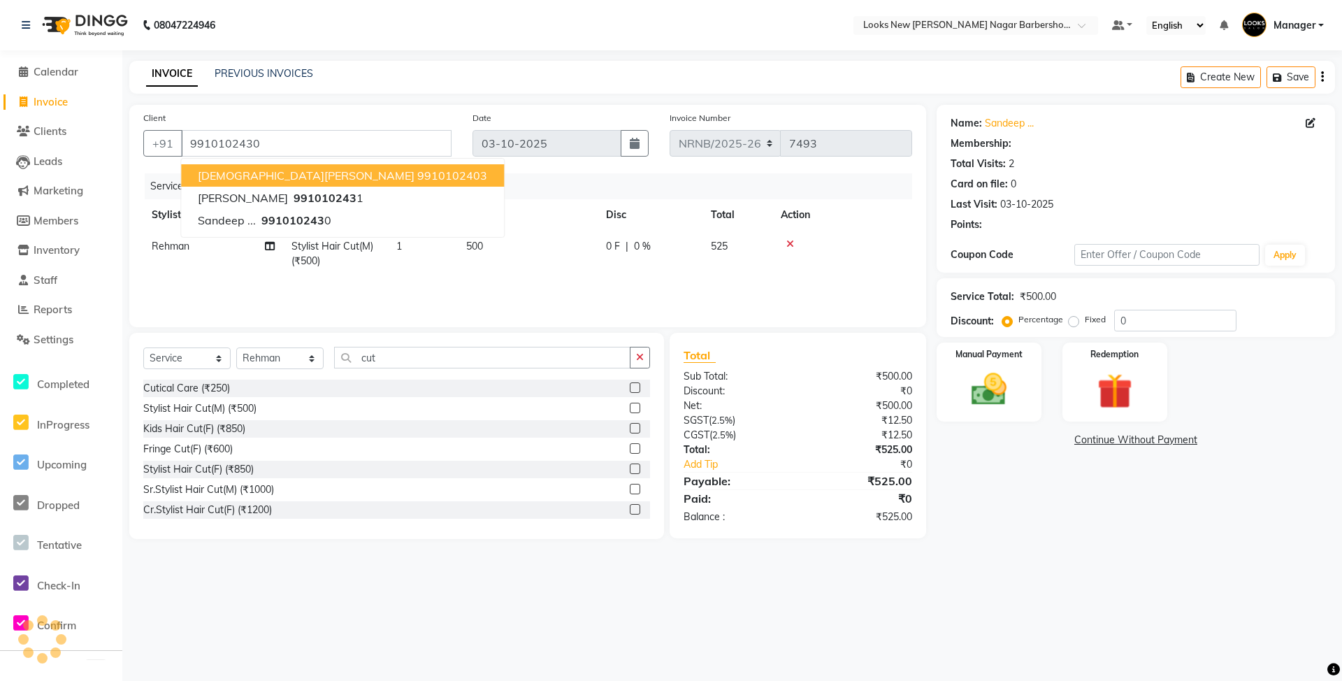
select select "1: Object"
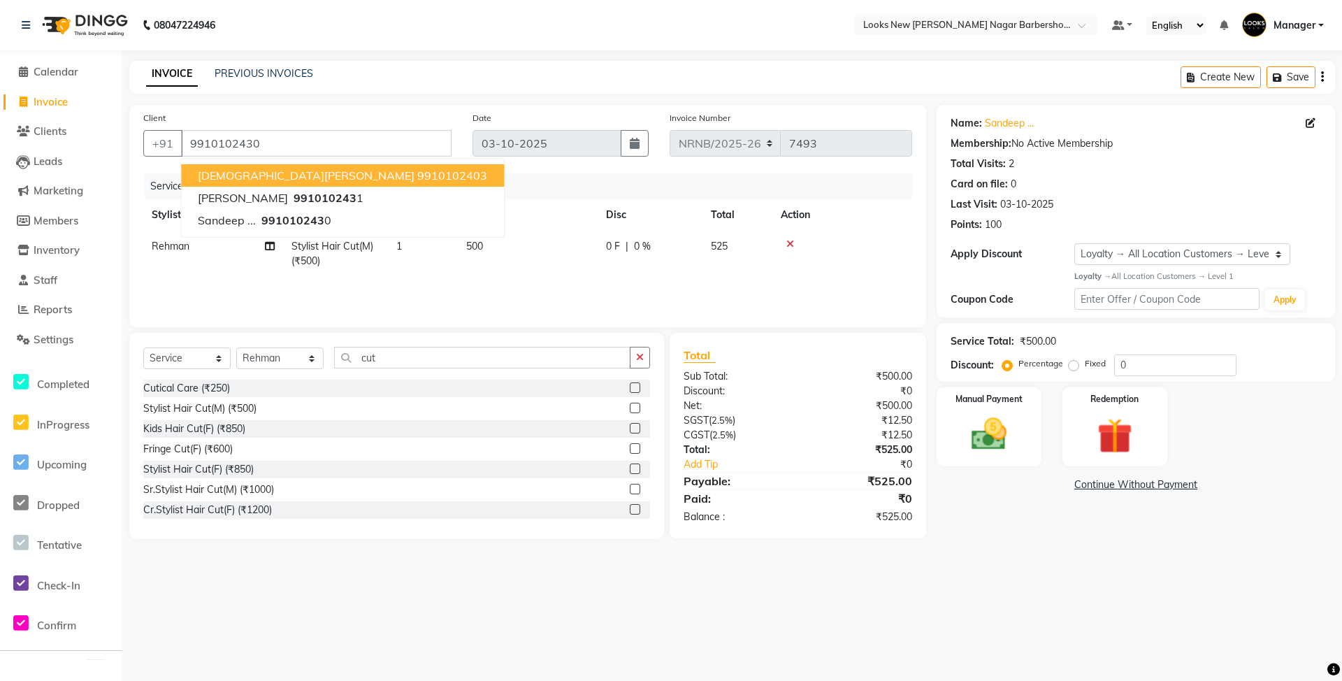
click at [824, 35] on nav "08047224946 Select Location × Looks New [PERSON_NAME] Nagar Barbershop, [GEOGRA…" at bounding box center [671, 25] width 1342 height 50
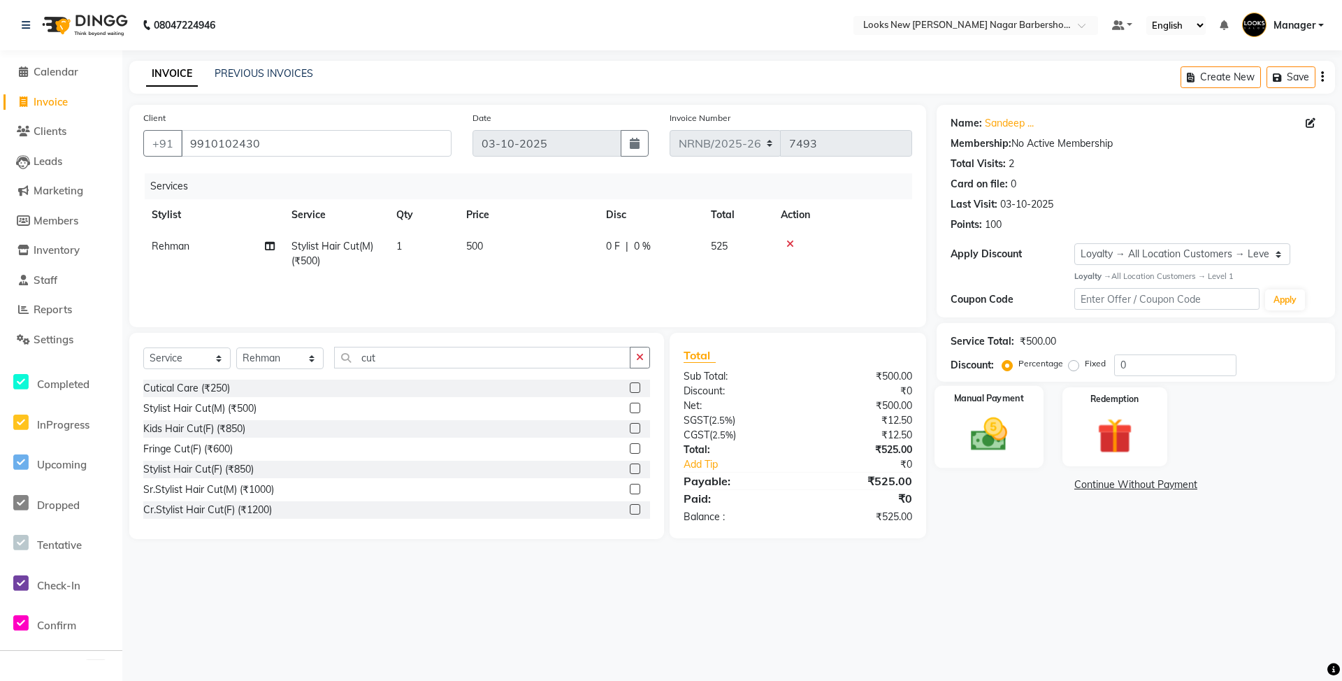
click at [983, 449] on img at bounding box center [989, 434] width 60 height 43
click at [1116, 482] on span "CARD" at bounding box center [1116, 486] width 30 height 16
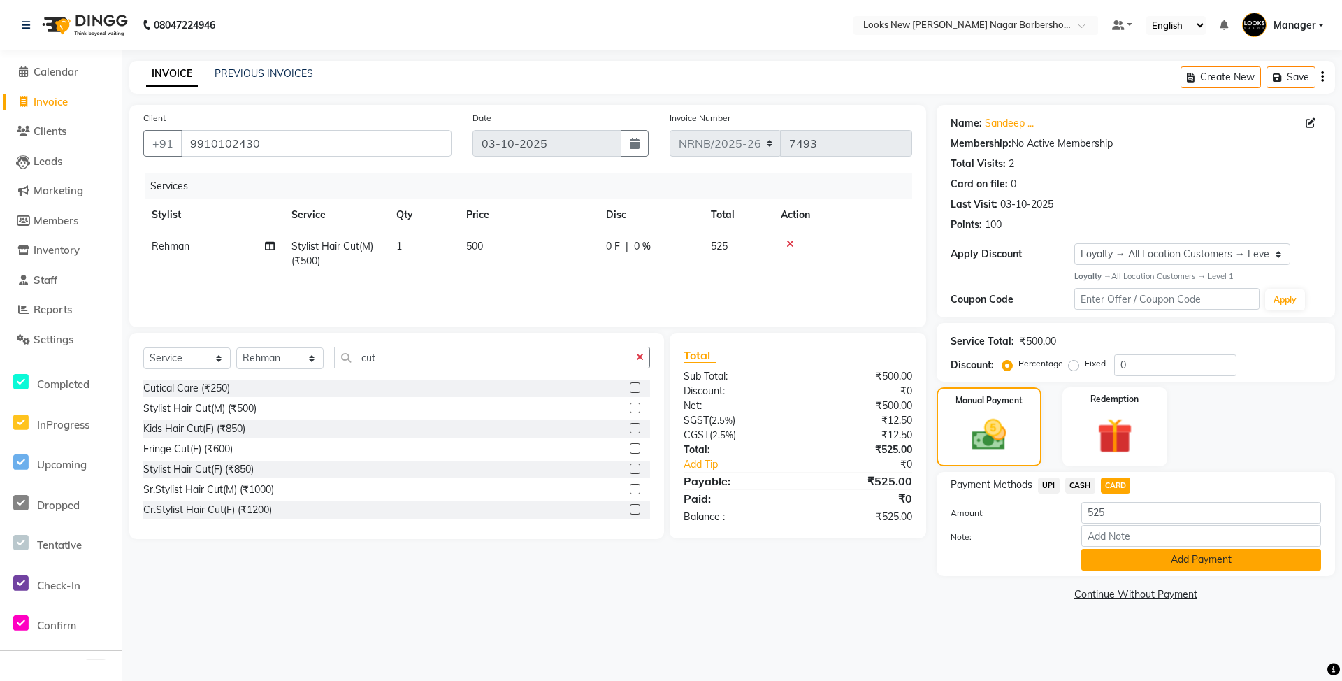
click at [1114, 554] on button "Add Payment" at bounding box center [1202, 560] width 240 height 22
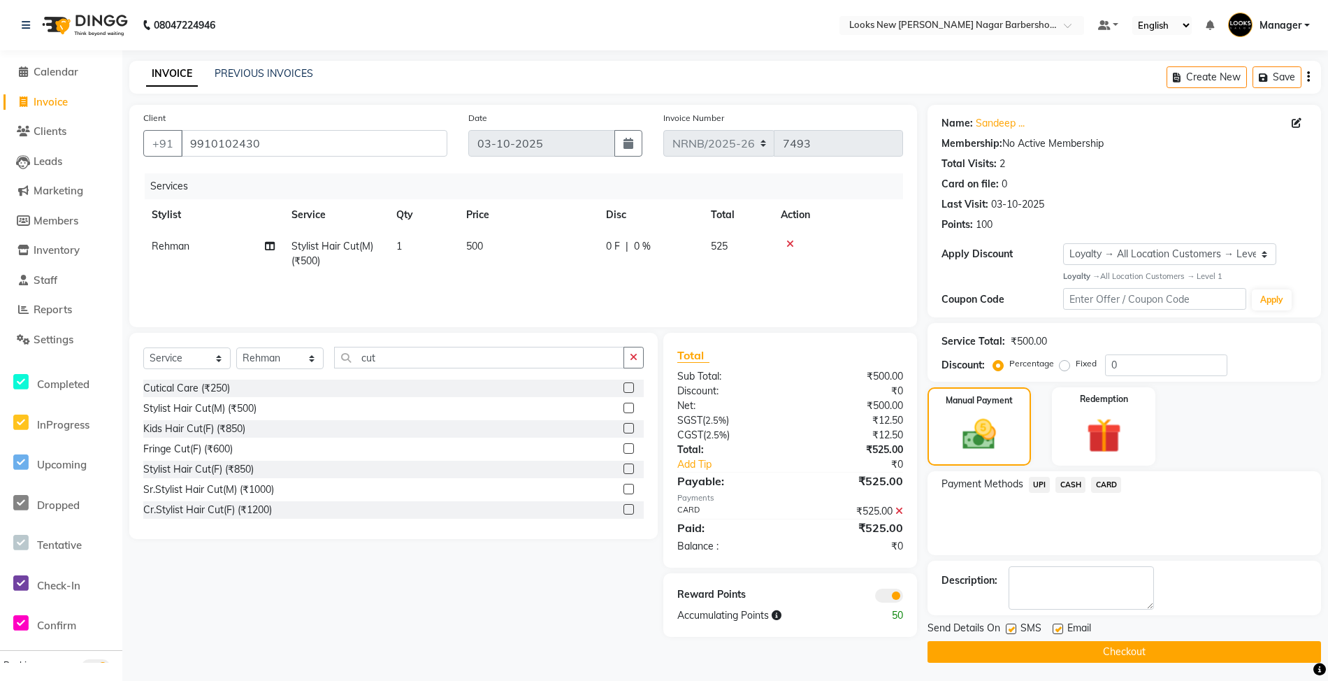
click at [1052, 655] on button "Checkout" at bounding box center [1125, 652] width 394 height 22
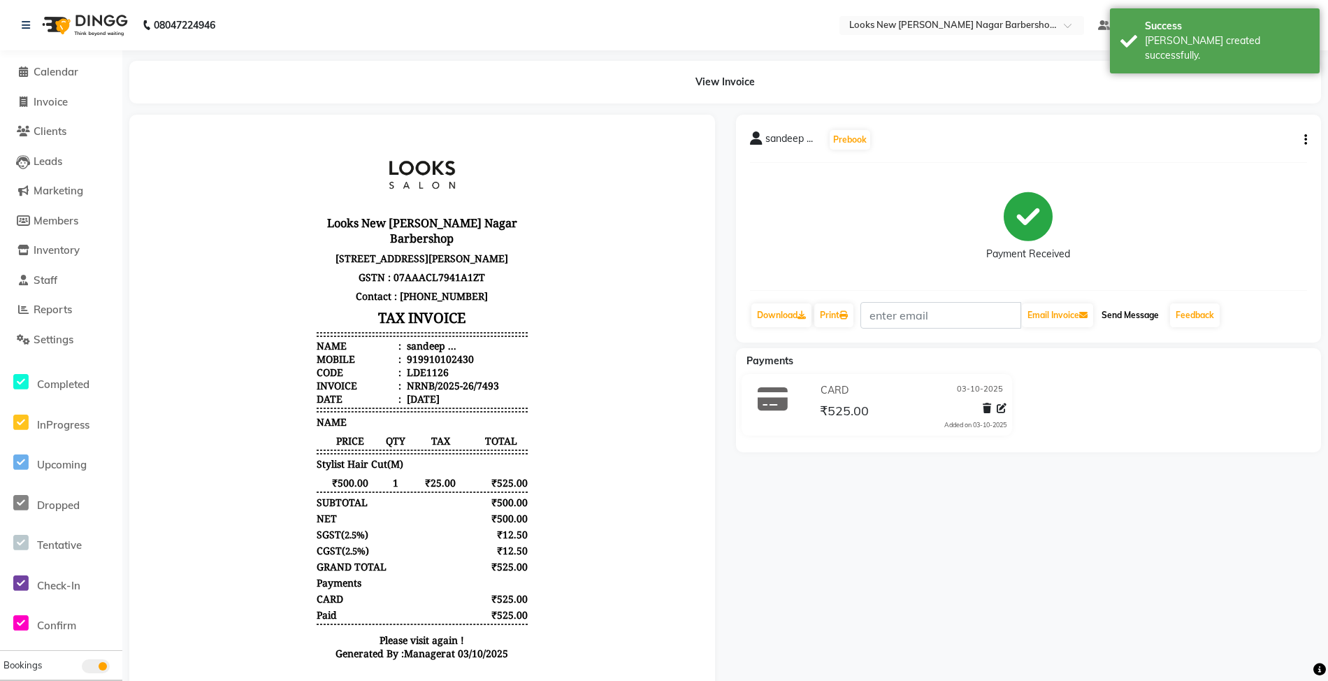
click at [1122, 311] on button "Send Message" at bounding box center [1130, 315] width 69 height 24
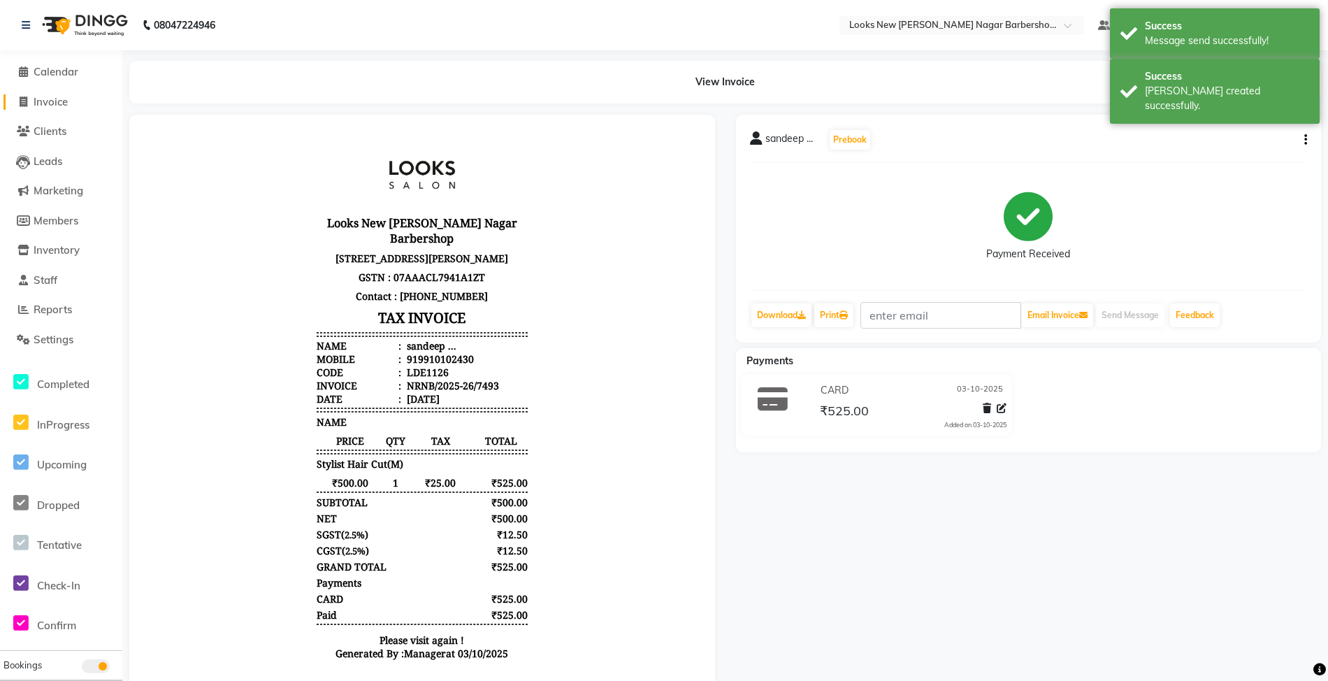
click at [64, 99] on span "Invoice" at bounding box center [51, 101] width 34 height 13
select select "service"
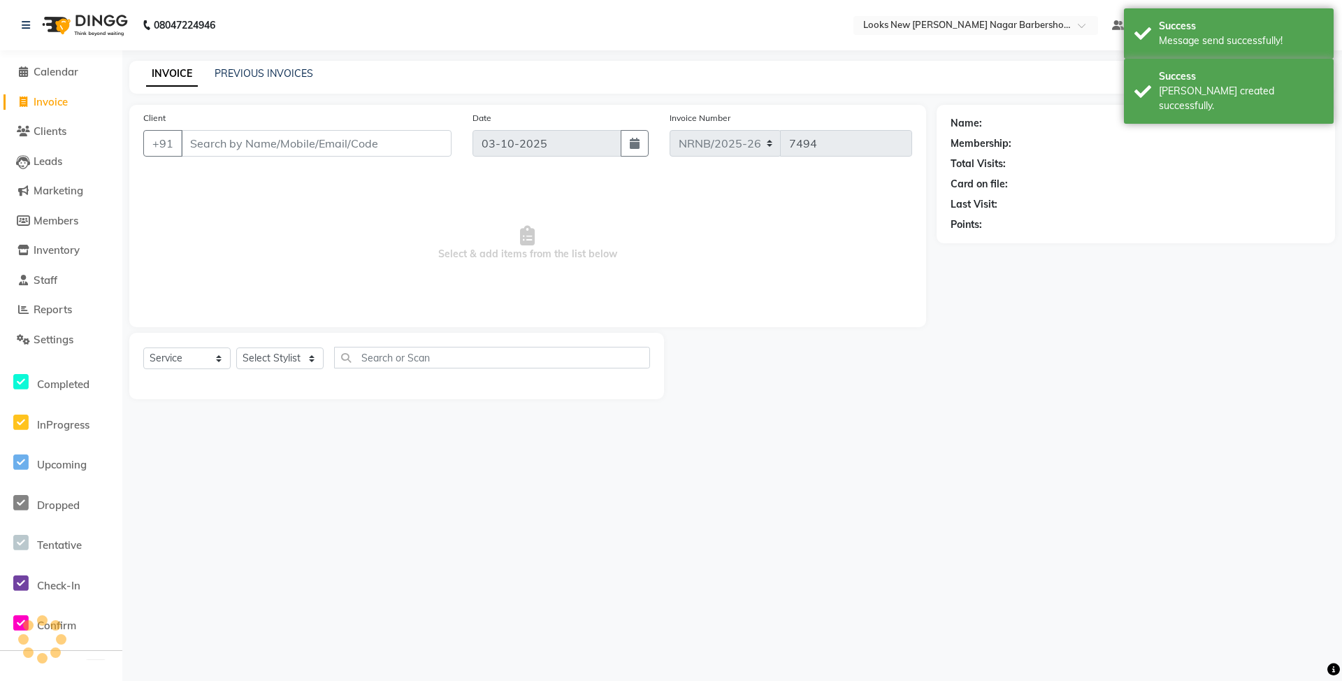
click at [289, 347] on div "Select Service Product Membership Package Voucher Prepaid Gift Card Select Styl…" at bounding box center [396, 363] width 507 height 33
click at [291, 370] on div "Select Service Product Membership Package Voucher Prepaid Gift Card Select Styl…" at bounding box center [396, 363] width 507 height 33
click at [297, 361] on select "Select Stylist" at bounding box center [279, 358] width 87 height 22
select select "87355"
click at [236, 347] on select "Select Stylist Aakash_Pdct [PERSON_NAME] [PERSON_NAME] [PERSON_NAME] Counter_Sa…" at bounding box center [279, 358] width 87 height 22
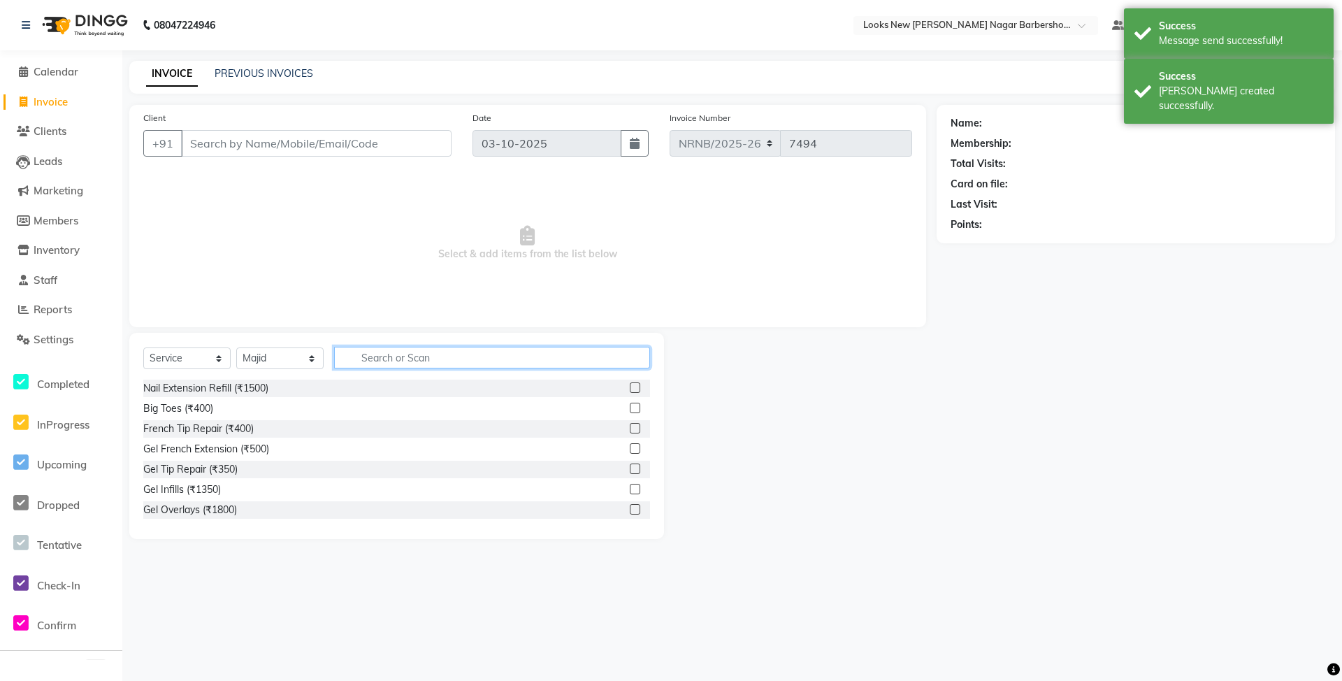
click at [403, 365] on input "text" at bounding box center [492, 358] width 316 height 22
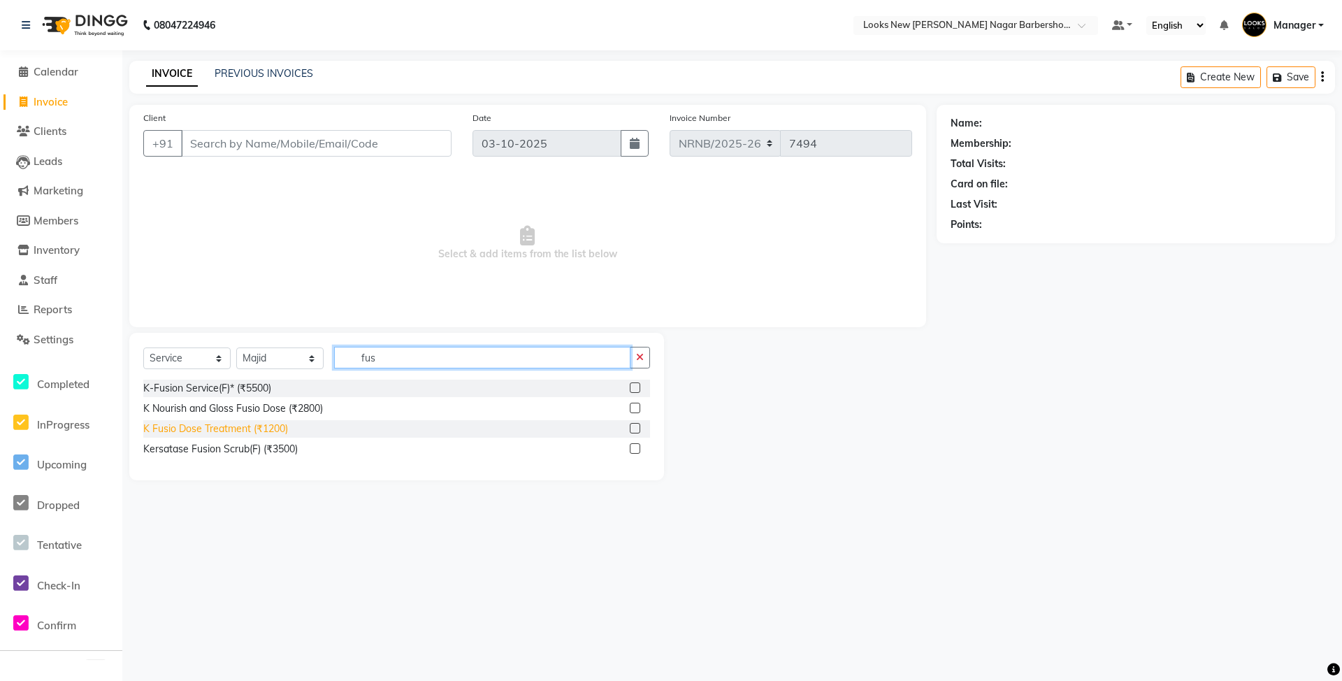
type input "fus"
click at [273, 432] on div "K Fusio Dose Treatment (₹1200)" at bounding box center [215, 429] width 145 height 15
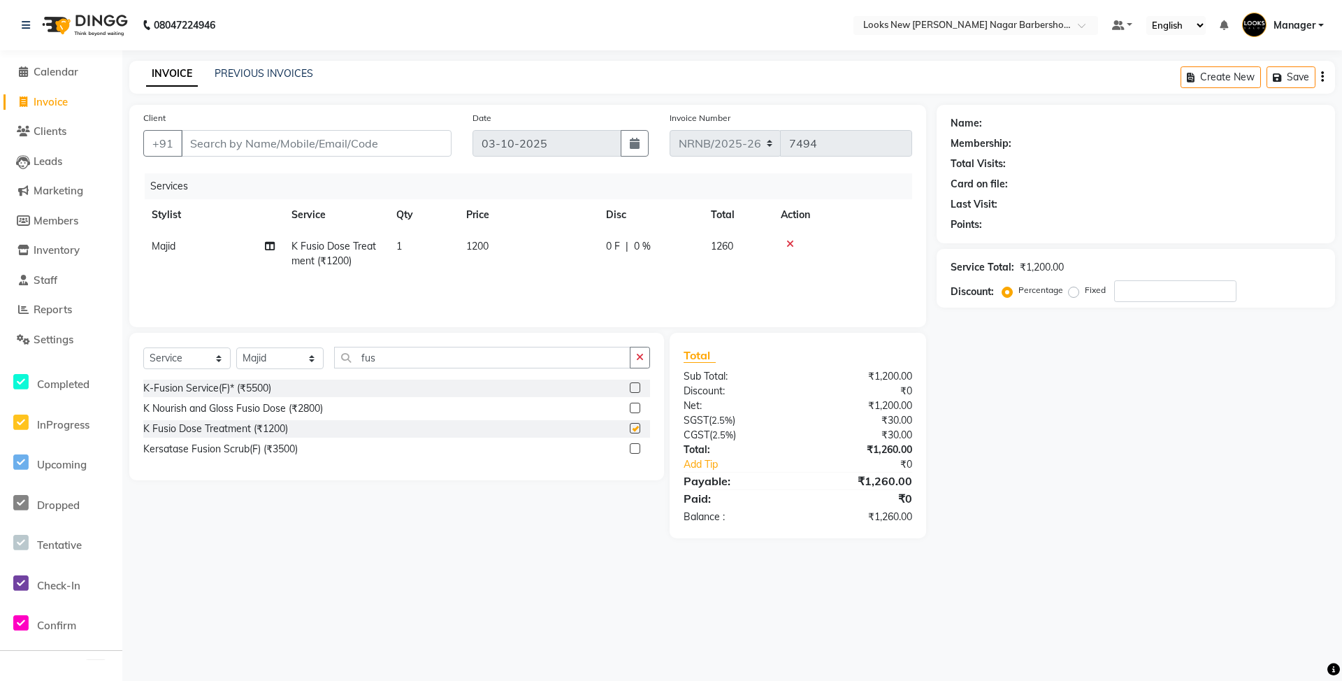
checkbox input "false"
click at [540, 271] on td "1200" at bounding box center [528, 254] width 140 height 46
select select "87355"
drag, startPoint x: 589, startPoint y: 244, endPoint x: 494, endPoint y: 227, distance: 96.7
click at [502, 243] on tr "Aakash_Pdct [PERSON_NAME] [PERSON_NAME] Bobby_Khan Counter_Sales [PERSON_NAME] …" at bounding box center [527, 260] width 769 height 59
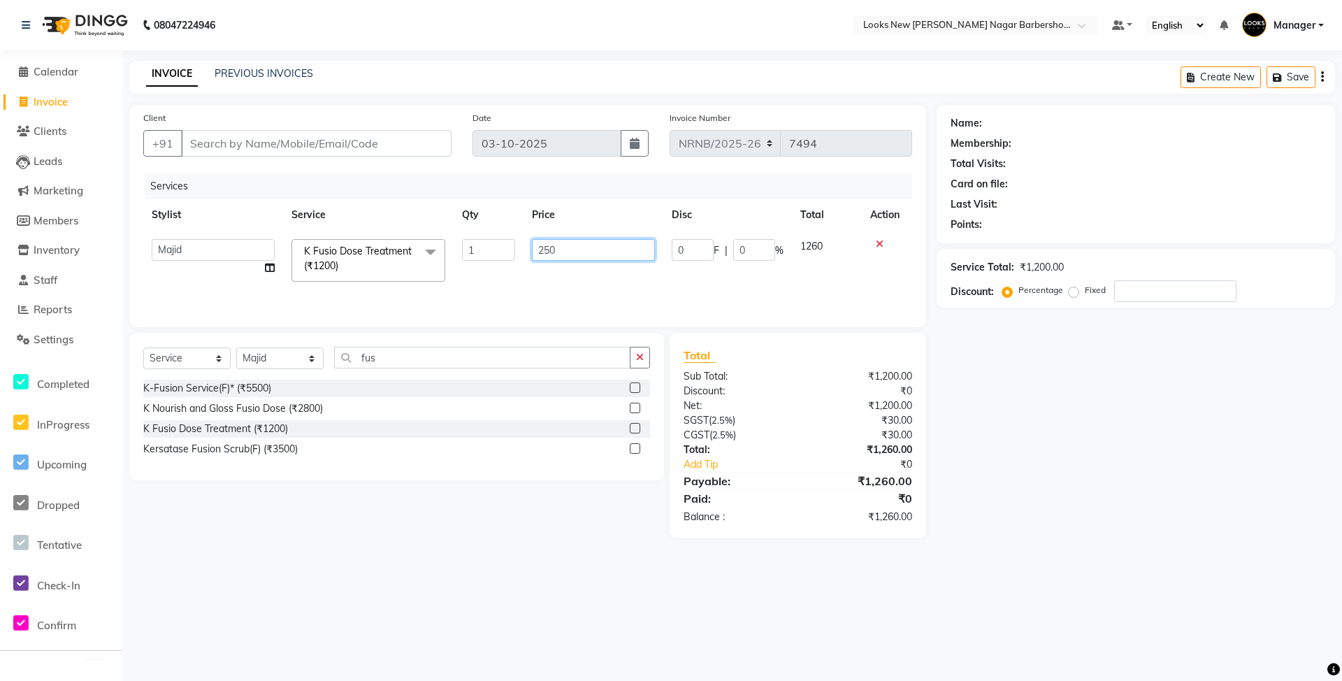
type input "2500"
click at [232, 136] on input "Client" at bounding box center [316, 143] width 271 height 27
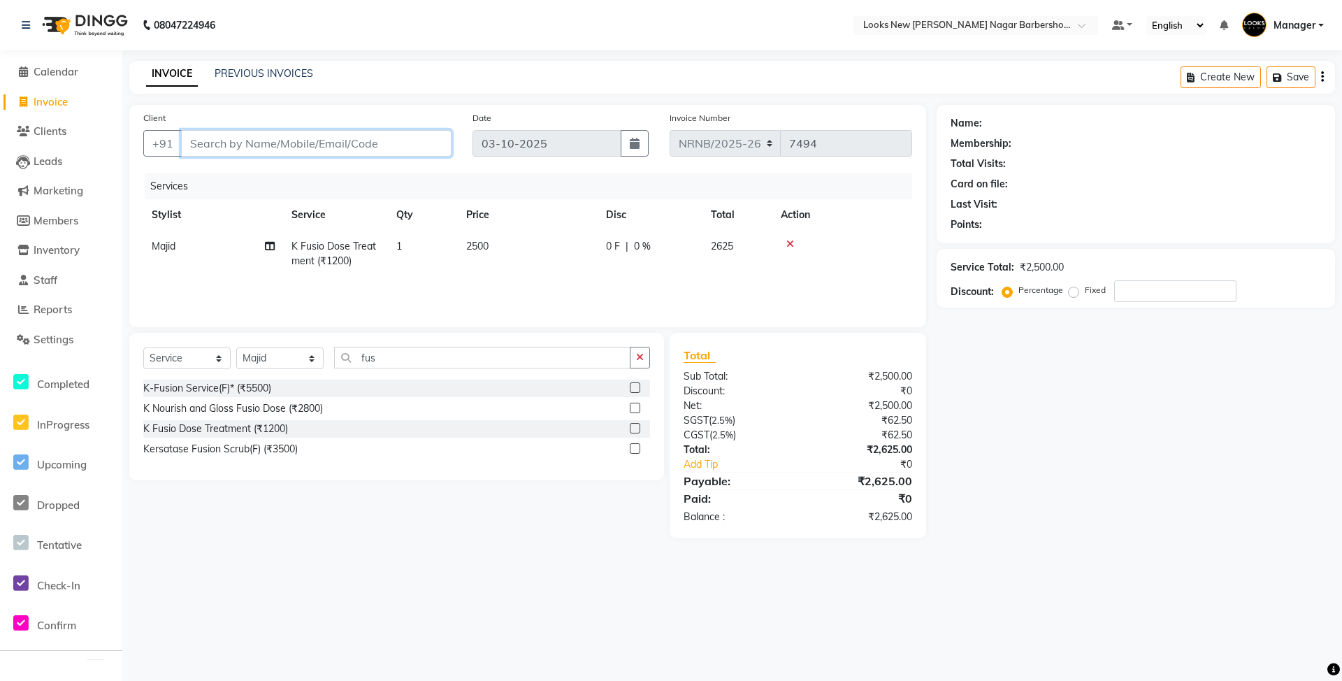
type input "9"
type input "0"
type input "9654704970"
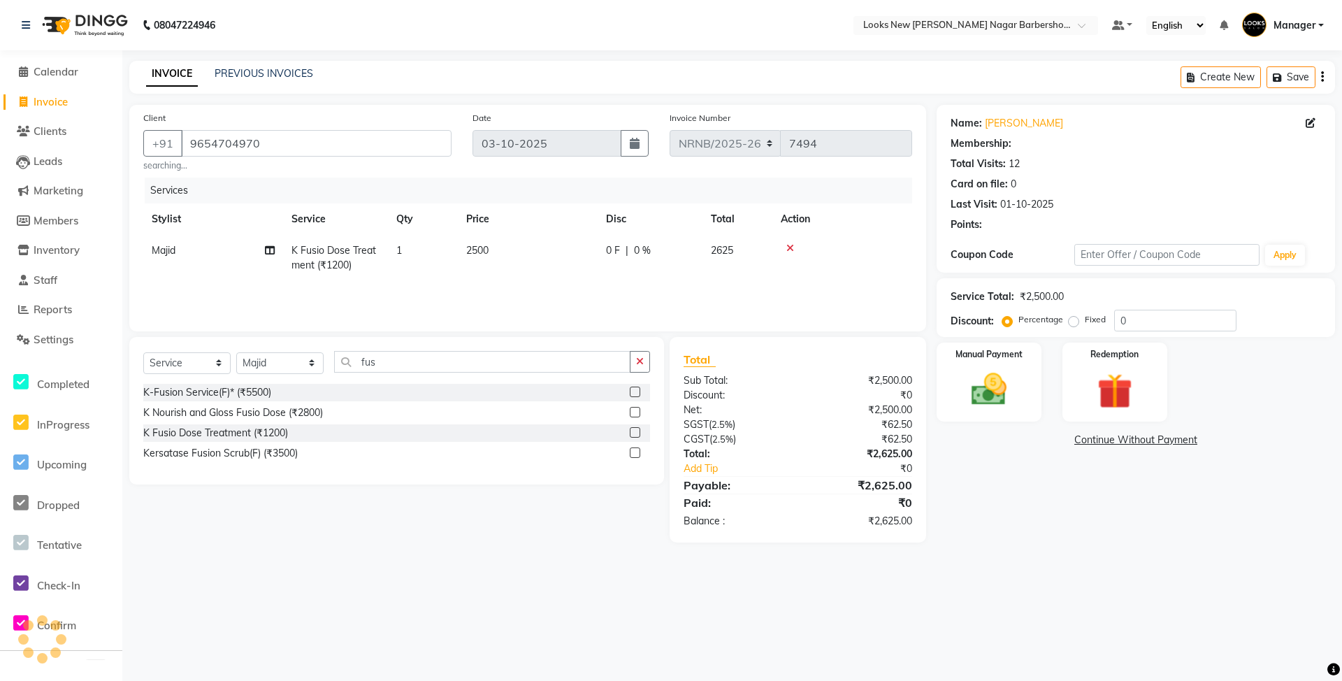
select select "1: Object"
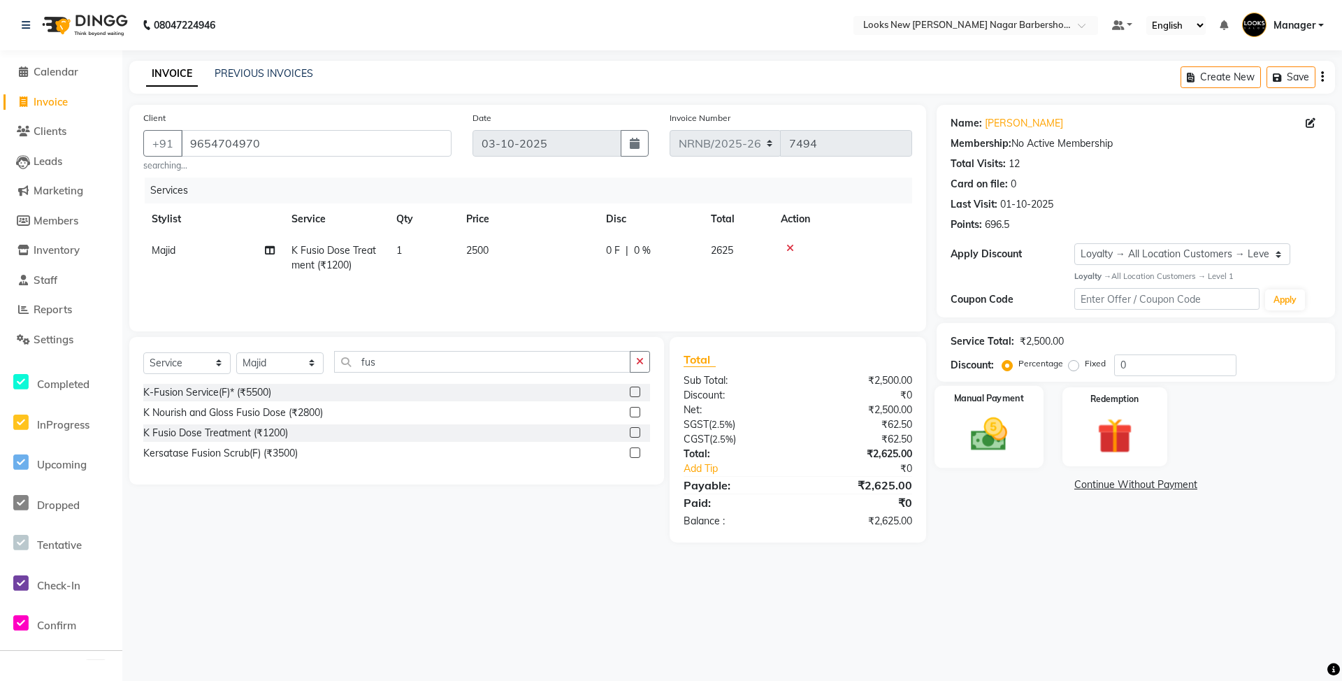
click at [1019, 435] on div "Manual Payment" at bounding box center [989, 427] width 109 height 83
click at [1123, 426] on img at bounding box center [1115, 436] width 60 height 46
click at [1186, 485] on span "Points" at bounding box center [1186, 487] width 31 height 16
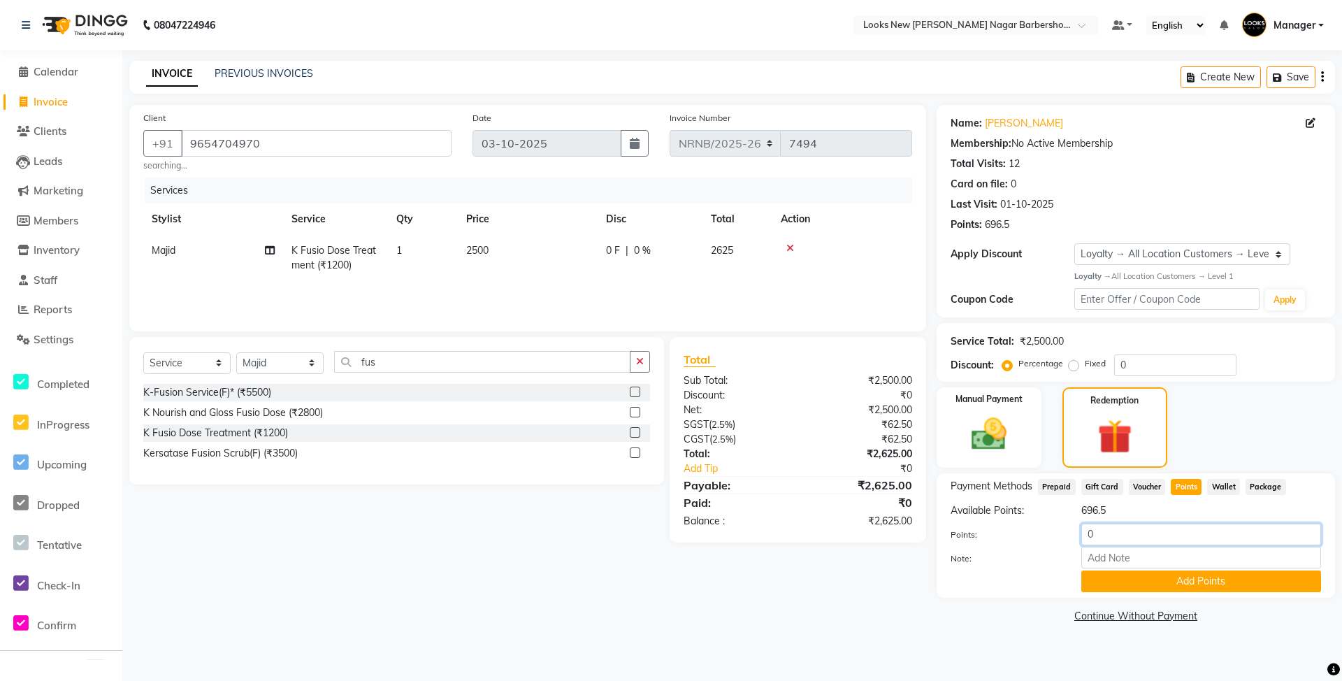
click at [1142, 533] on input "0" at bounding box center [1202, 535] width 240 height 22
click at [1159, 580] on button "Add Points" at bounding box center [1202, 582] width 240 height 22
click at [1134, 545] on div "Points: 0" at bounding box center [1136, 536] width 392 height 24
click at [1134, 537] on input "0" at bounding box center [1202, 535] width 240 height 22
type input "696"
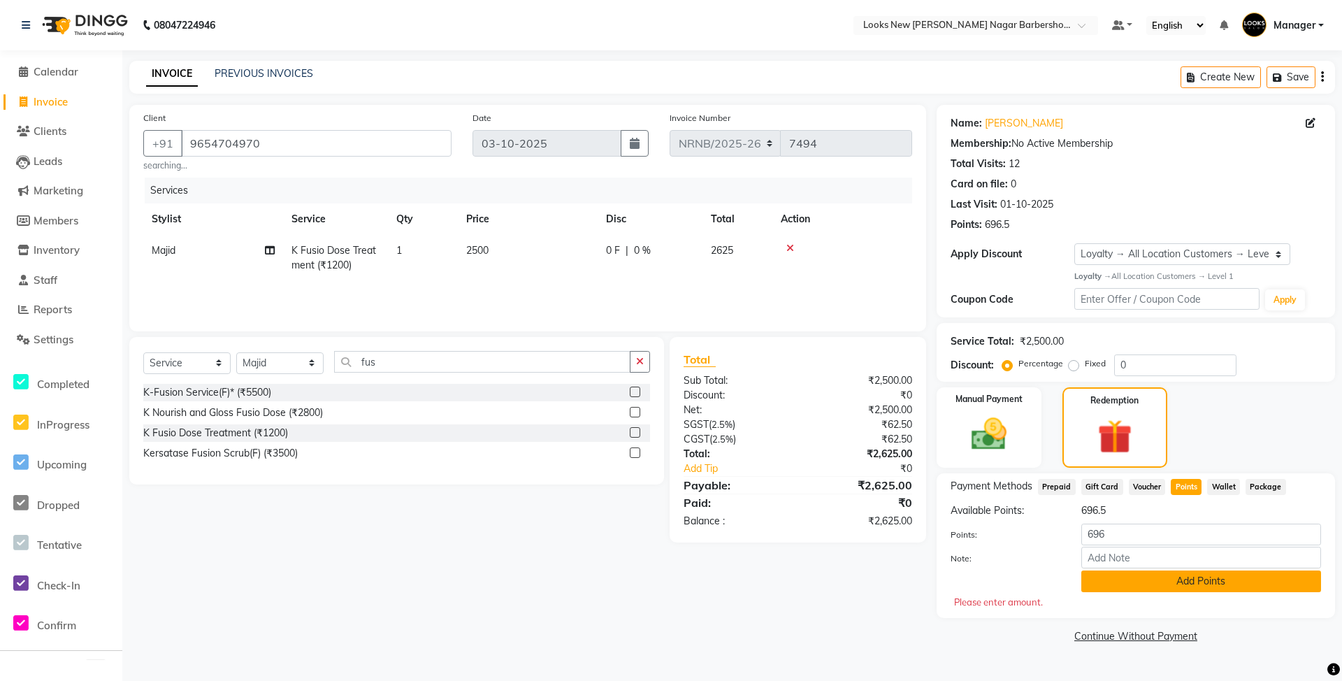
click at [1169, 587] on button "Add Points" at bounding box center [1202, 582] width 240 height 22
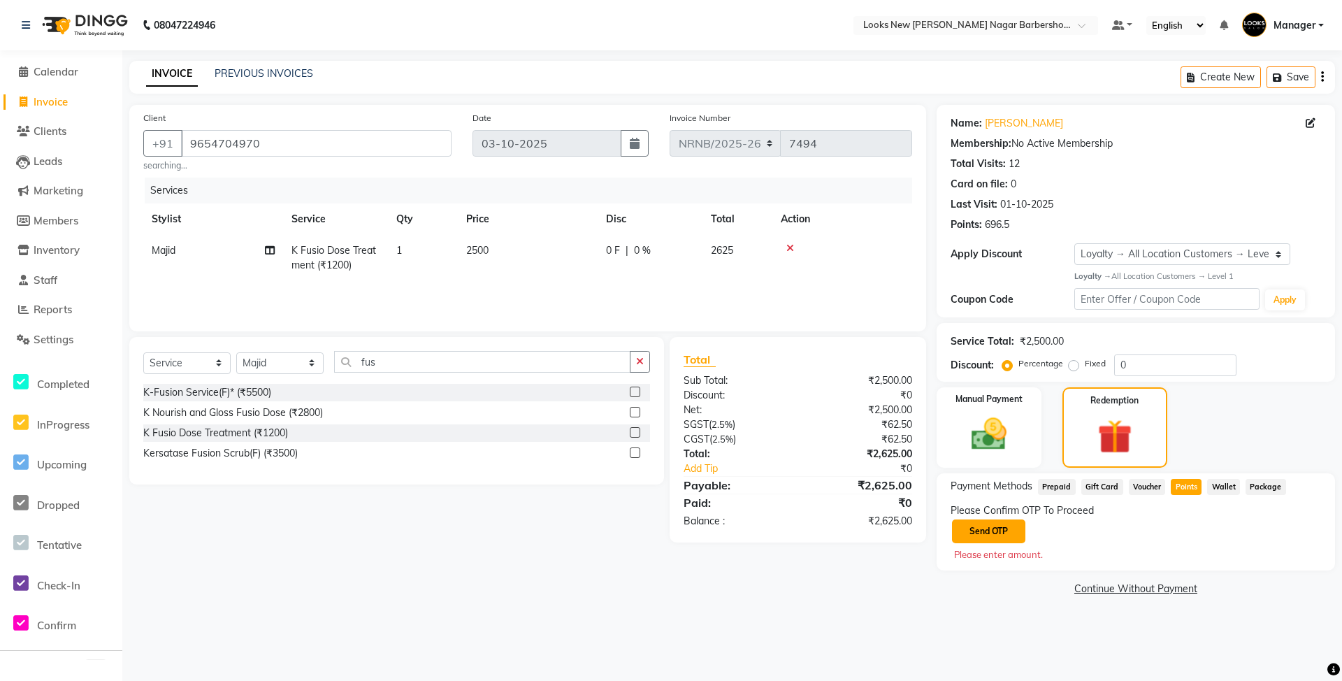
click at [984, 529] on button "Send OTP" at bounding box center [988, 531] width 73 height 24
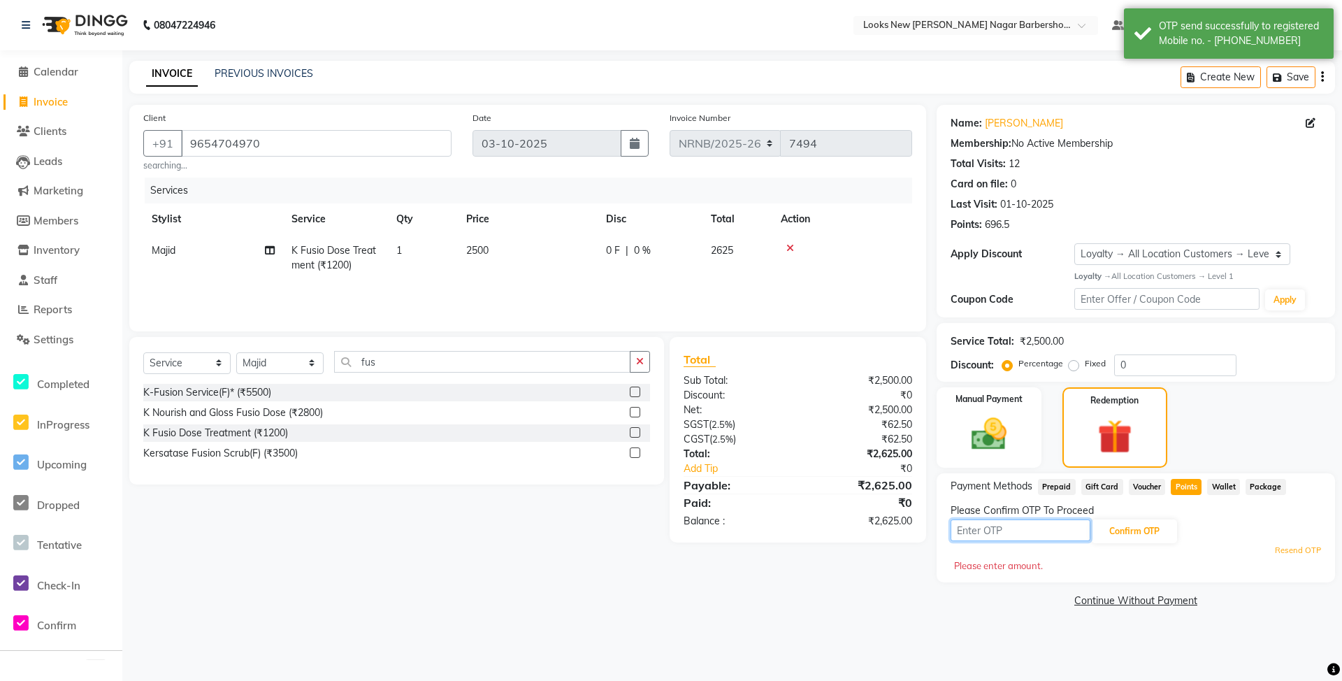
click at [984, 529] on input "text" at bounding box center [1021, 530] width 140 height 22
type input "9113"
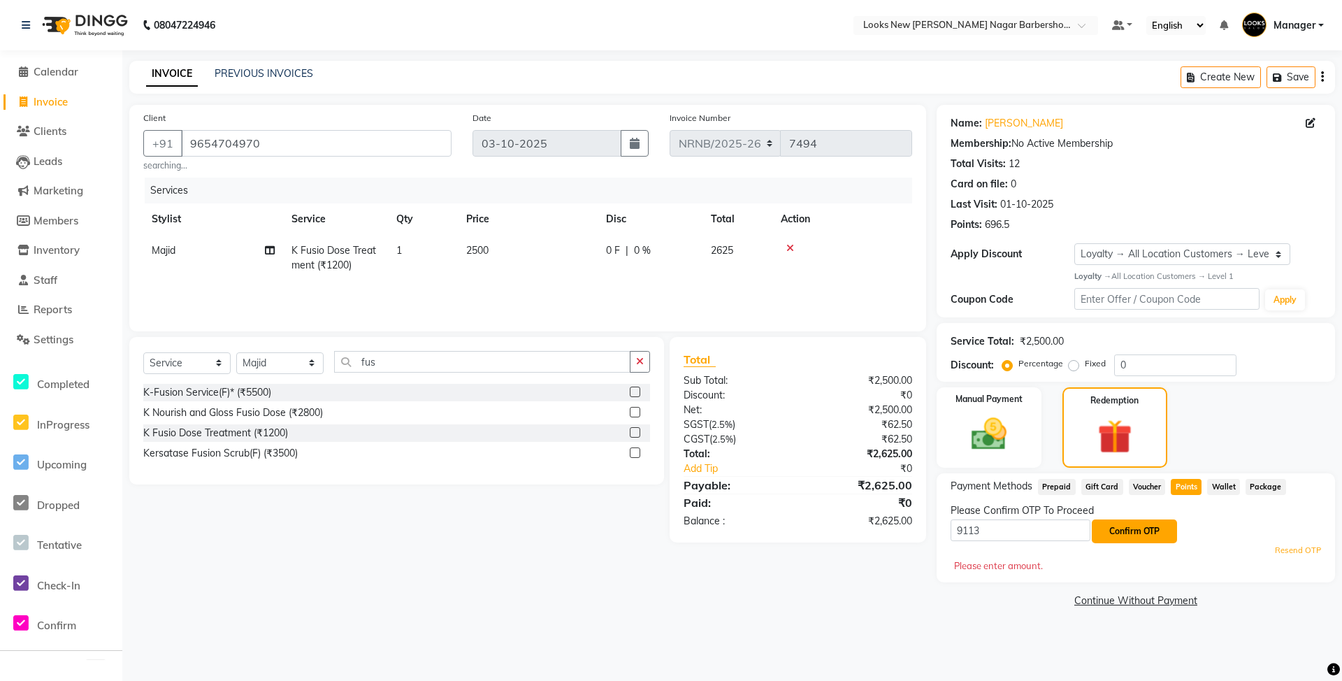
click at [1114, 529] on button "Confirm OTP" at bounding box center [1134, 531] width 85 height 24
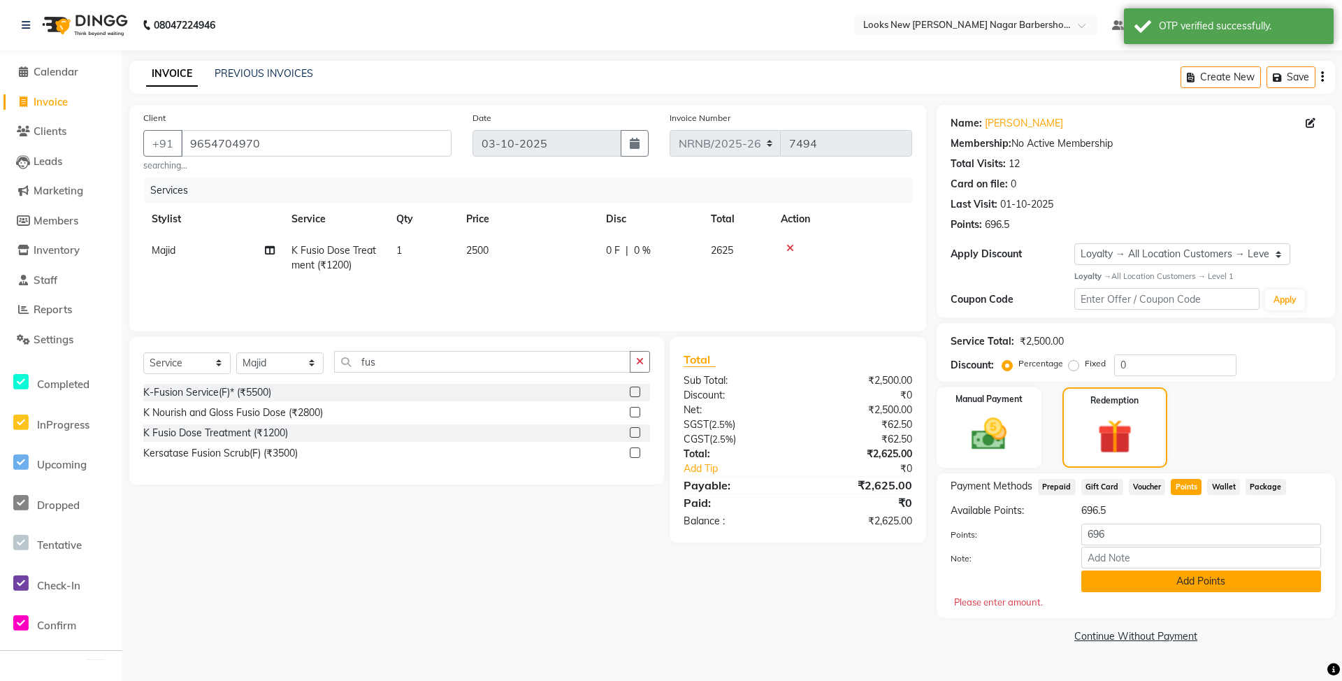
click at [1159, 579] on button "Add Points" at bounding box center [1202, 582] width 240 height 22
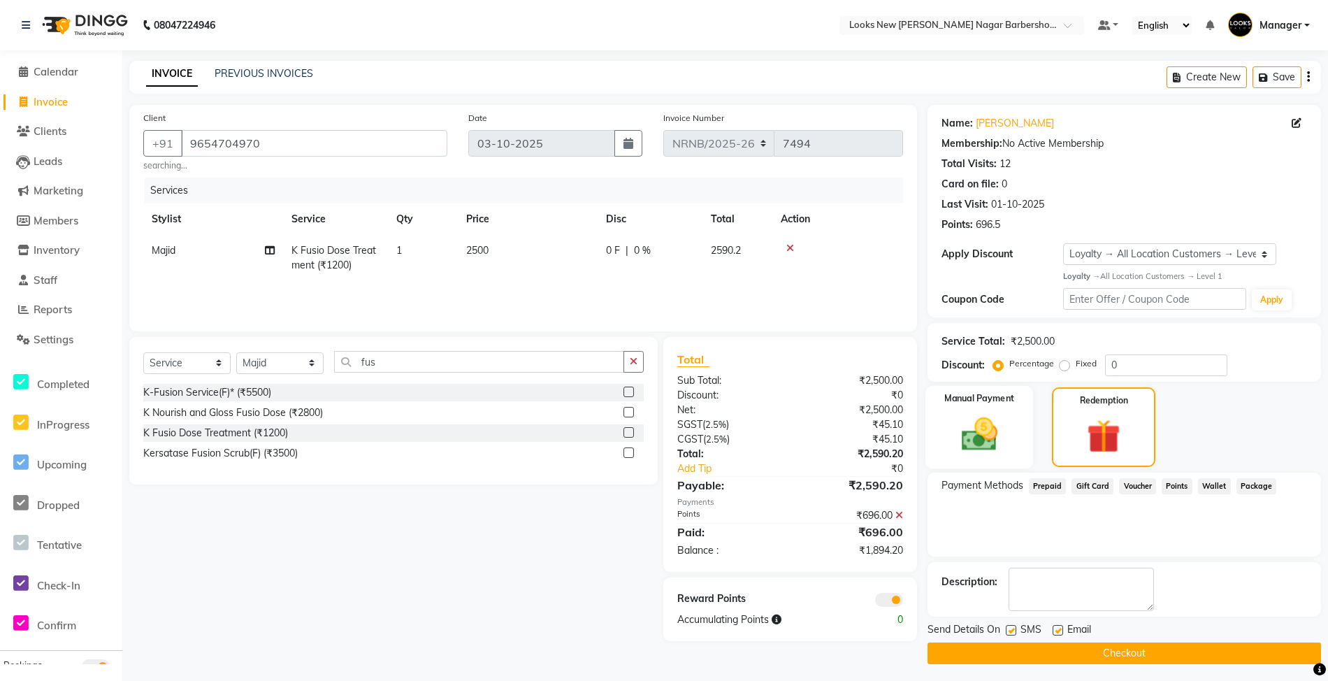
click at [999, 445] on img at bounding box center [979, 434] width 59 height 42
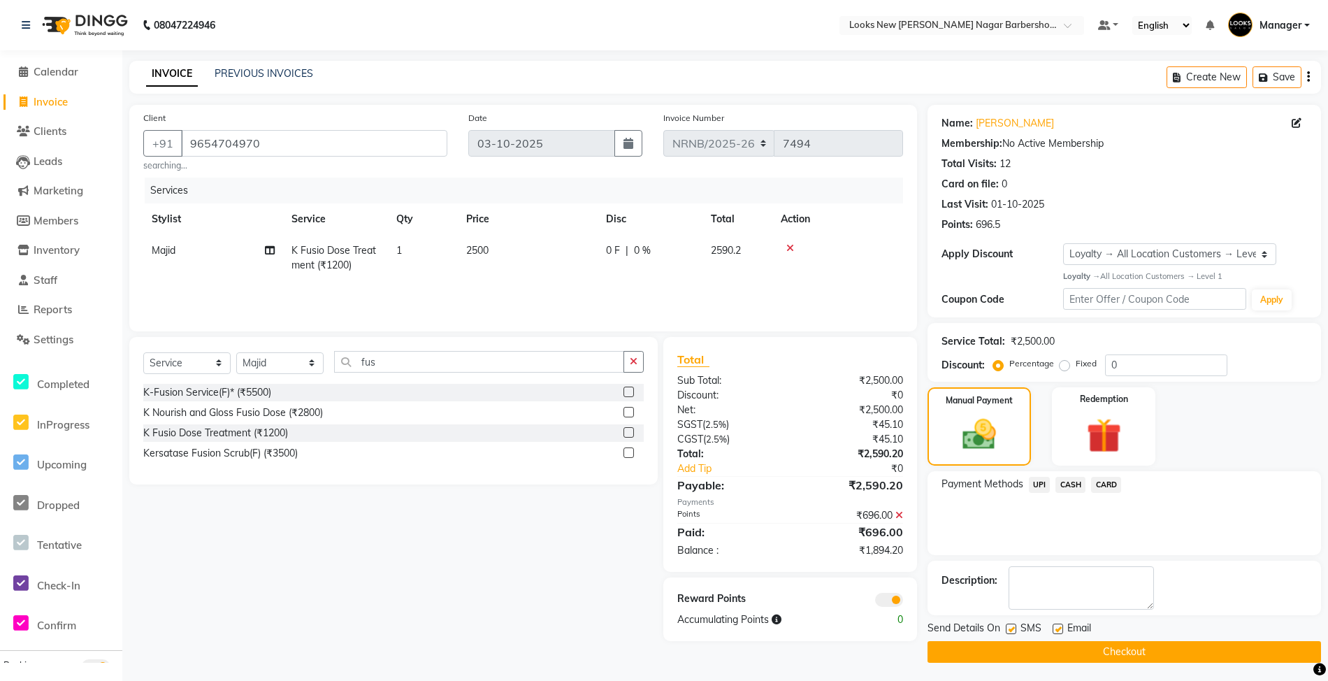
click at [1045, 482] on span "UPI" at bounding box center [1040, 485] width 22 height 16
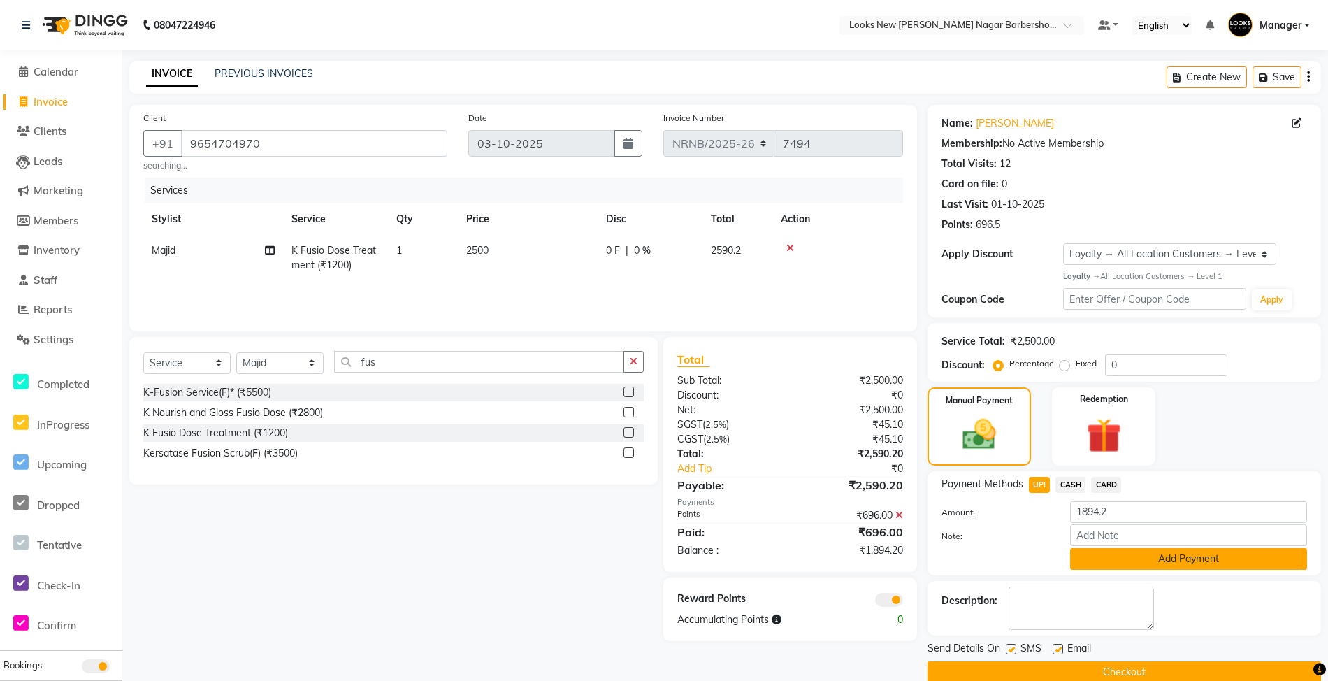
click at [1128, 558] on button "Add Payment" at bounding box center [1188, 559] width 237 height 22
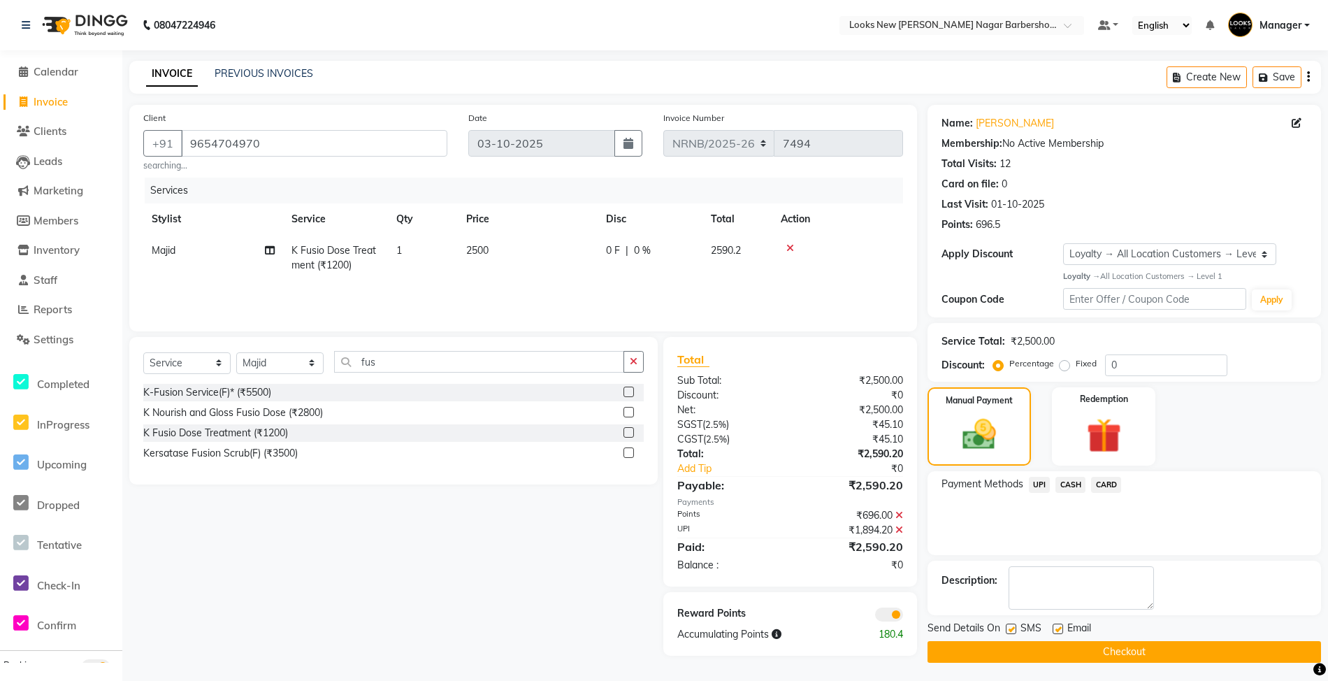
click at [1059, 656] on button "Checkout" at bounding box center [1125, 652] width 394 height 22
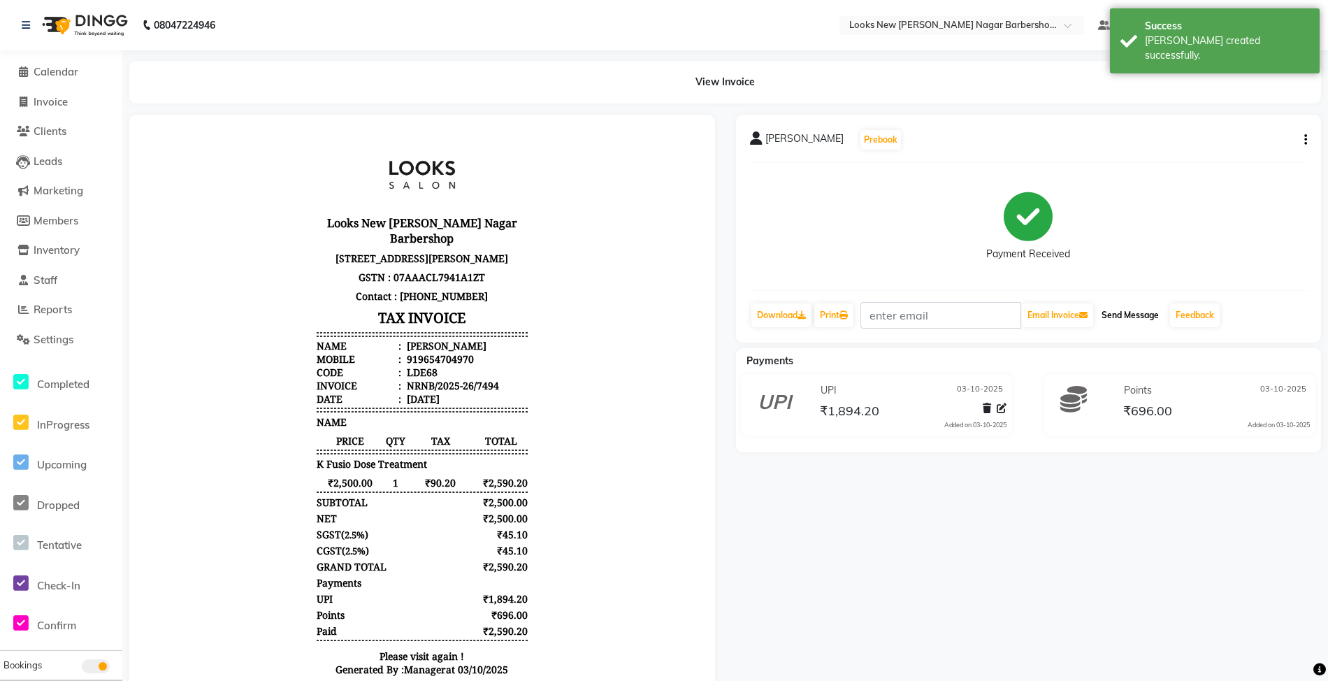
click at [1145, 316] on button "Send Message" at bounding box center [1130, 315] width 69 height 24
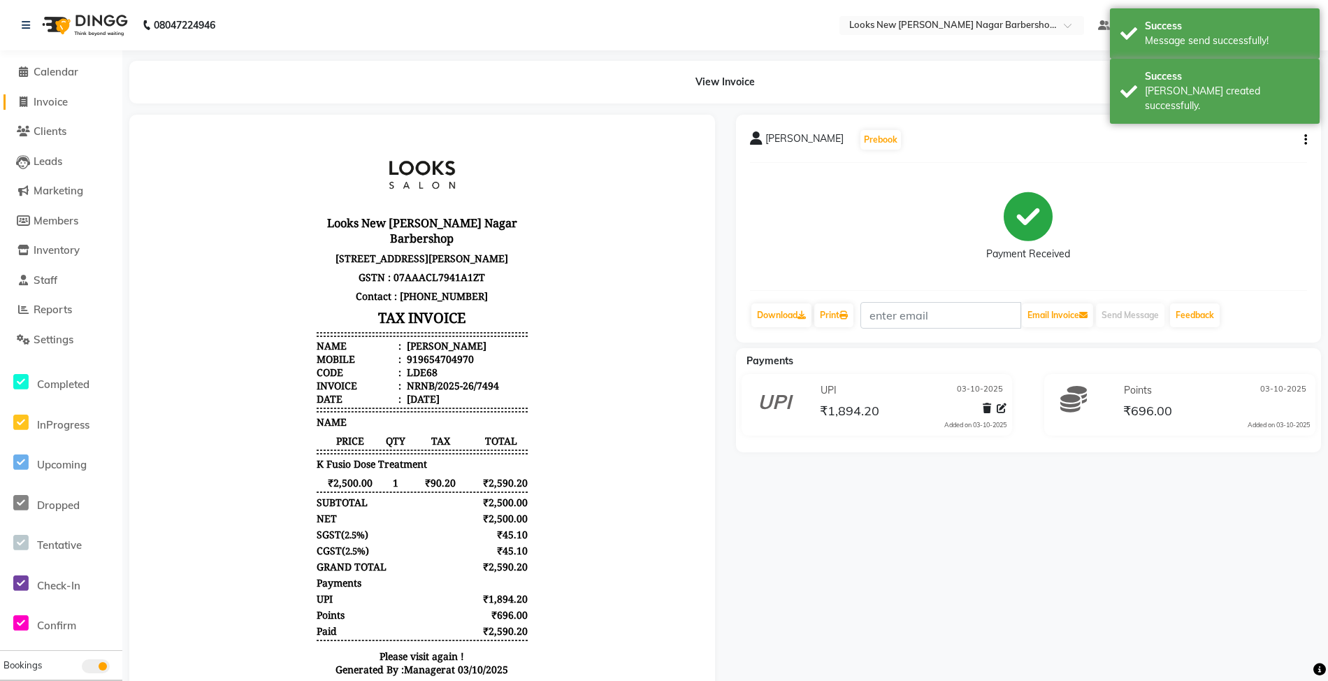
click at [71, 105] on link "Invoice" at bounding box center [60, 102] width 115 height 16
select select "service"
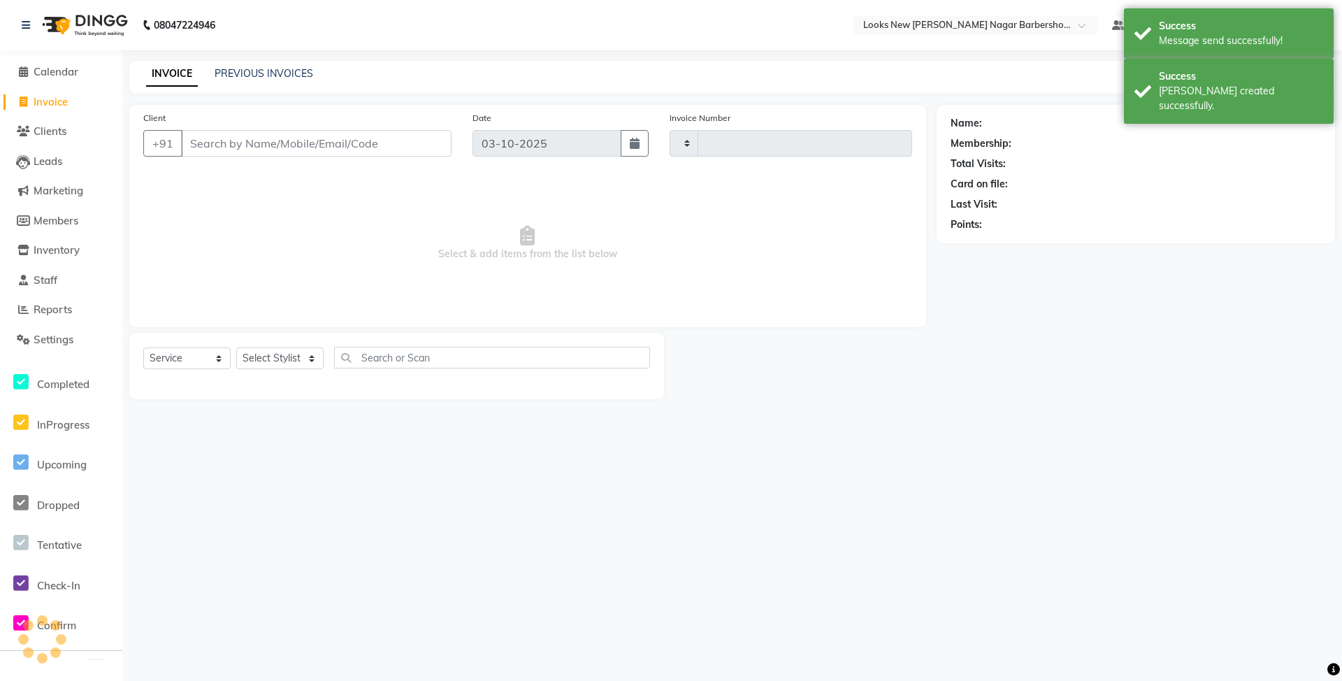
type input "7495"
select select "8705"
